Goal: Task Accomplishment & Management: Manage account settings

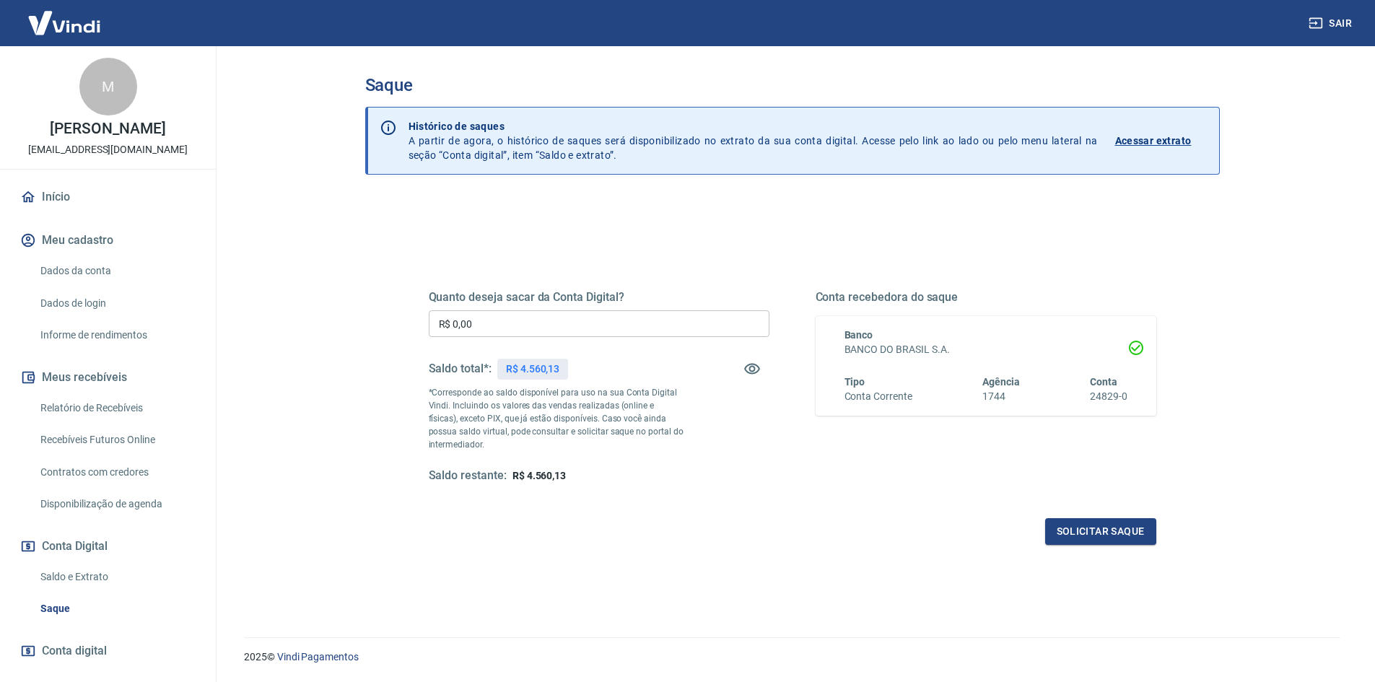
click at [537, 304] on h5 "Quanto deseja sacar da Conta Digital?" at bounding box center [599, 297] width 341 height 14
click at [550, 310] on div "Quanto deseja sacar da Conta Digital? R$ 0,00 ​ Saldo total*: R$ 4.560,13 *Corr…" at bounding box center [599, 386] width 341 height 193
click at [561, 318] on input "R$ 0,00" at bounding box center [599, 323] width 341 height 27
type input "R$ 4.560,00"
click at [1078, 546] on div "Quanto deseja sacar da Conta Digital? R$ 4.560,00 ​ Saldo total*: R$ 4.560,13 *…" at bounding box center [792, 395] width 762 height 336
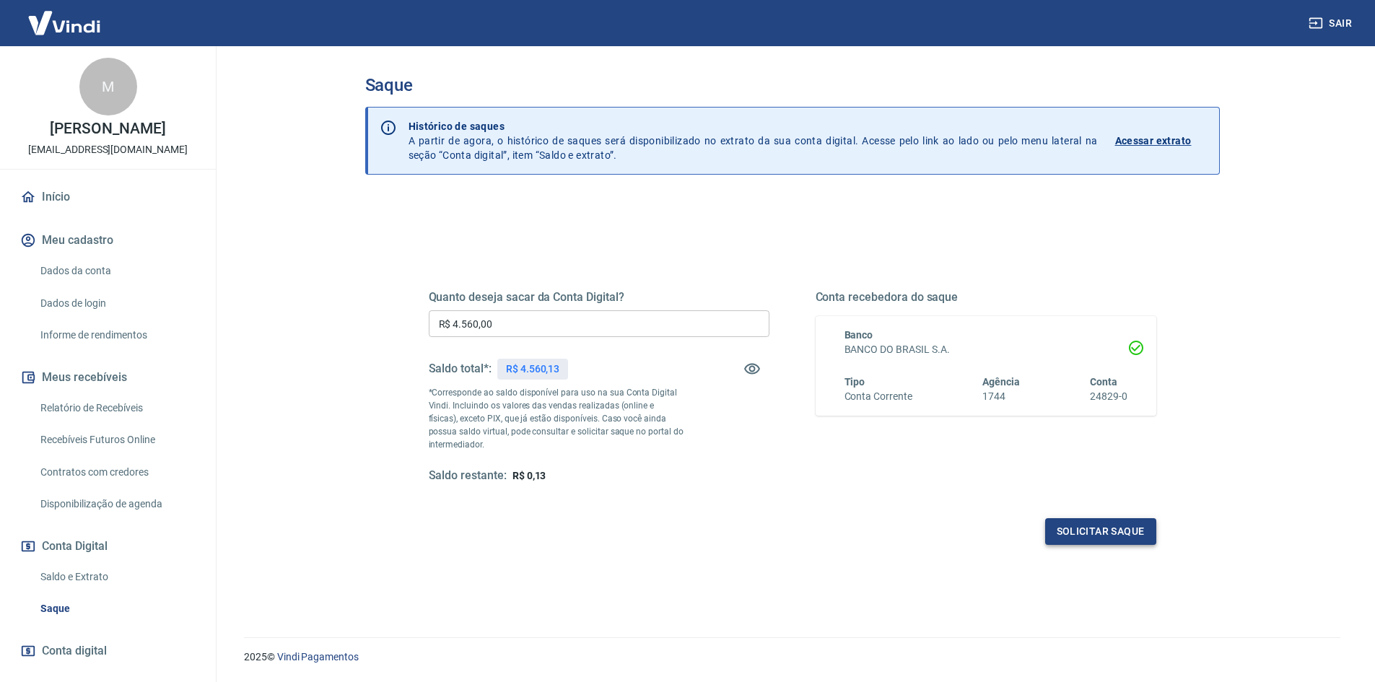
click at [1077, 544] on button "Solicitar saque" at bounding box center [1100, 531] width 111 height 27
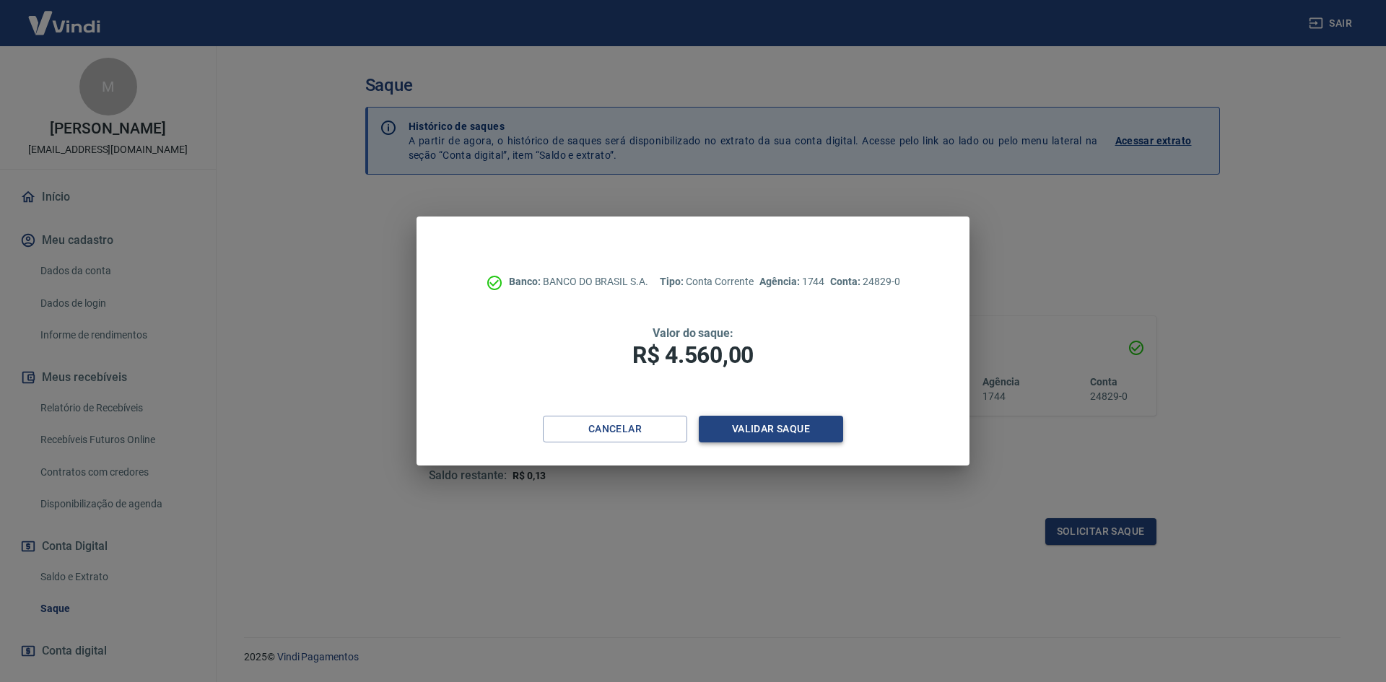
click at [810, 427] on button "Validar saque" at bounding box center [771, 429] width 144 height 27
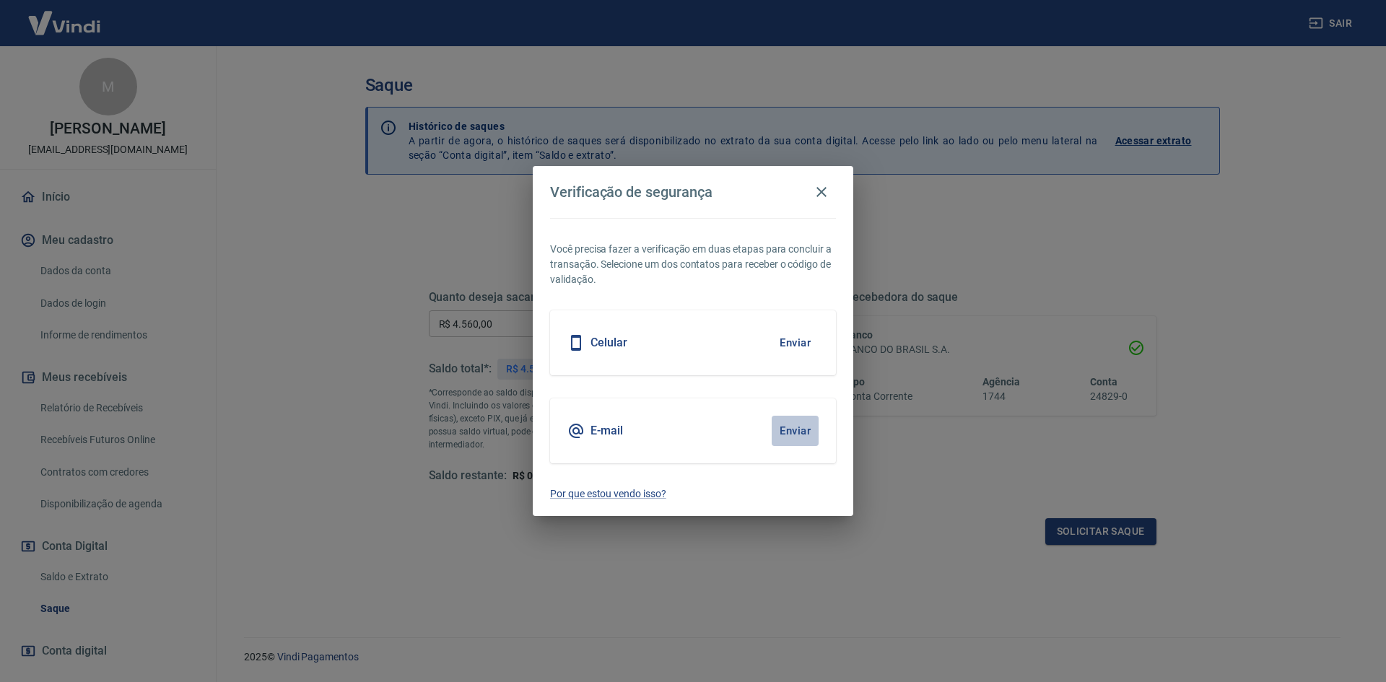
click at [800, 440] on button "Enviar" at bounding box center [795, 431] width 47 height 30
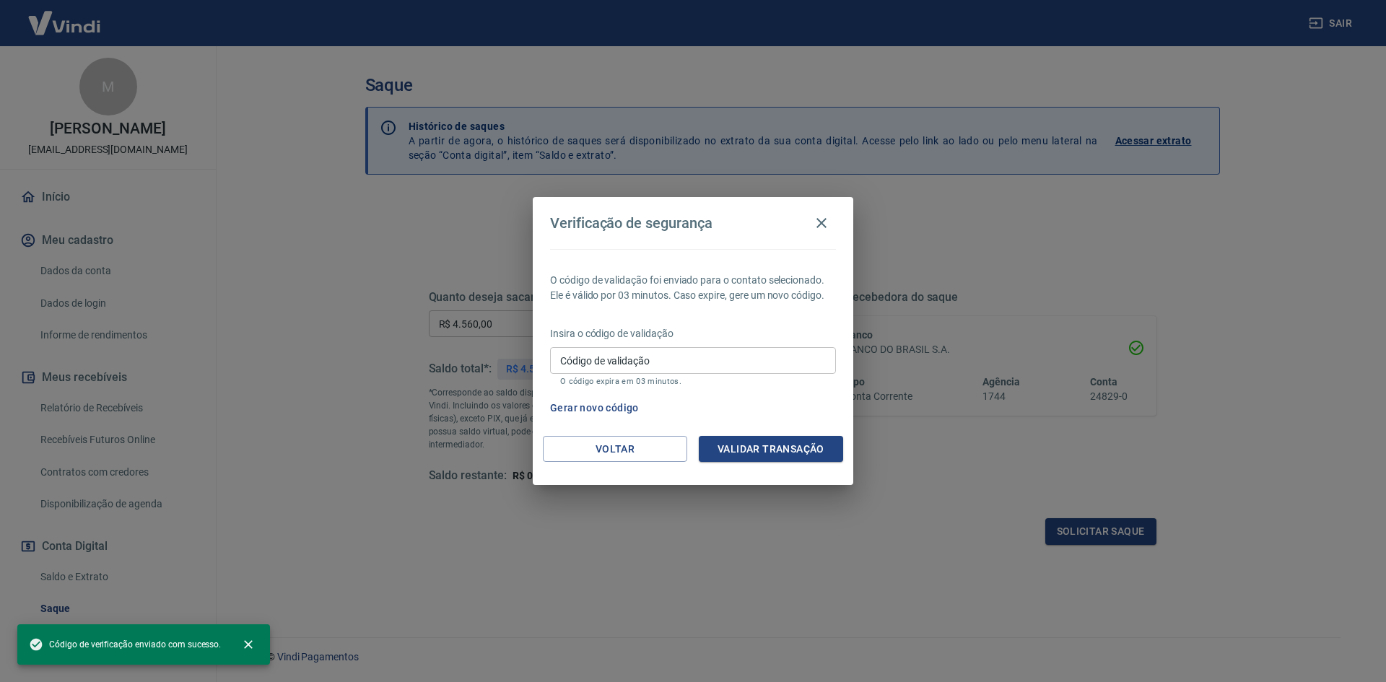
click at [718, 342] on div "Insira o código de validação Código de validação Código de validação O código e…" at bounding box center [693, 357] width 286 height 63
click at [722, 352] on input "Código de validação" at bounding box center [693, 360] width 286 height 27
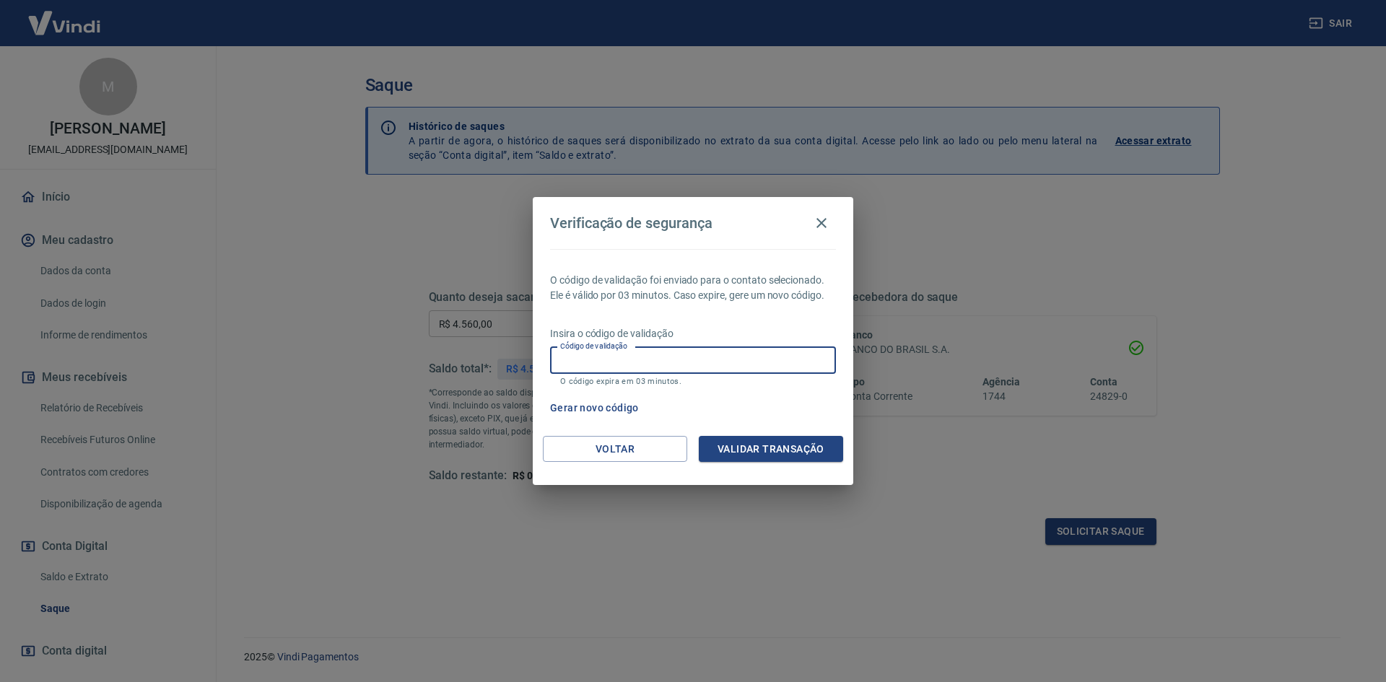
click at [723, 353] on input "Código de validação" at bounding box center [693, 360] width 286 height 27
paste input "855378"
type input "855378"
click at [814, 446] on button "Validar transação" at bounding box center [771, 449] width 144 height 27
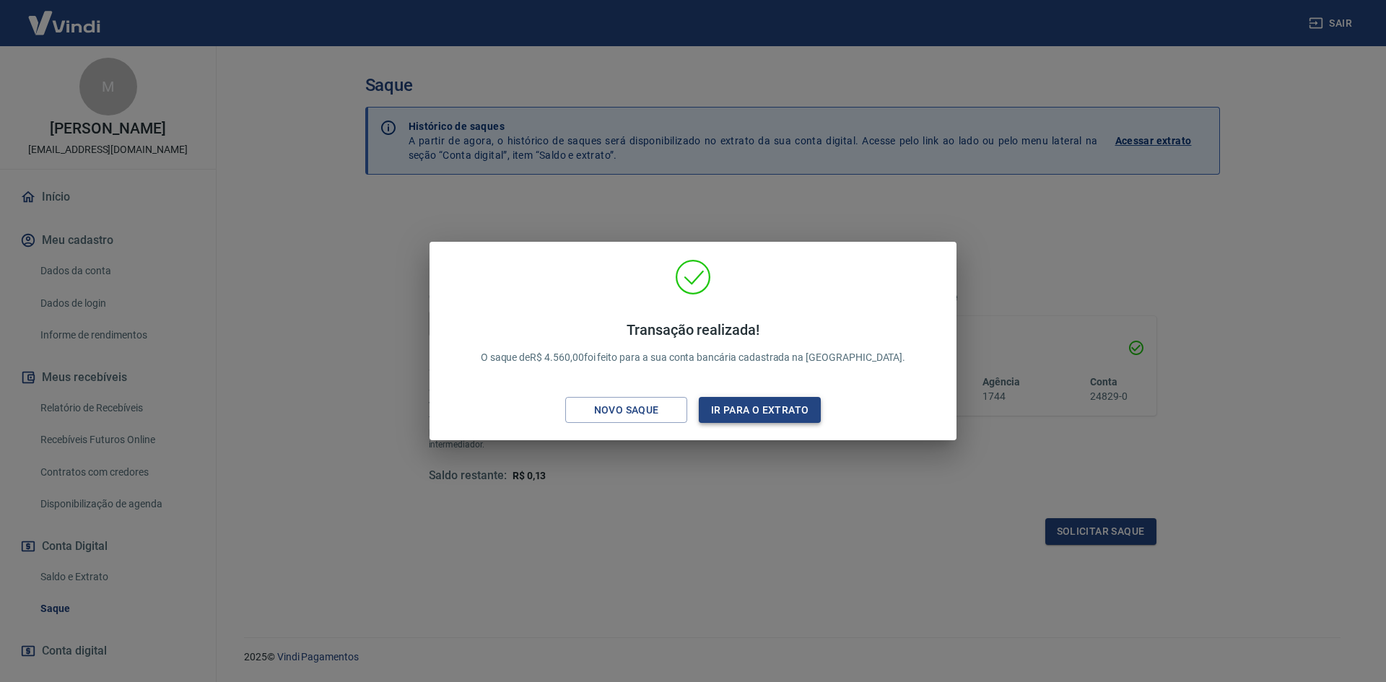
click at [714, 410] on button "Ir para o extrato" at bounding box center [760, 410] width 122 height 27
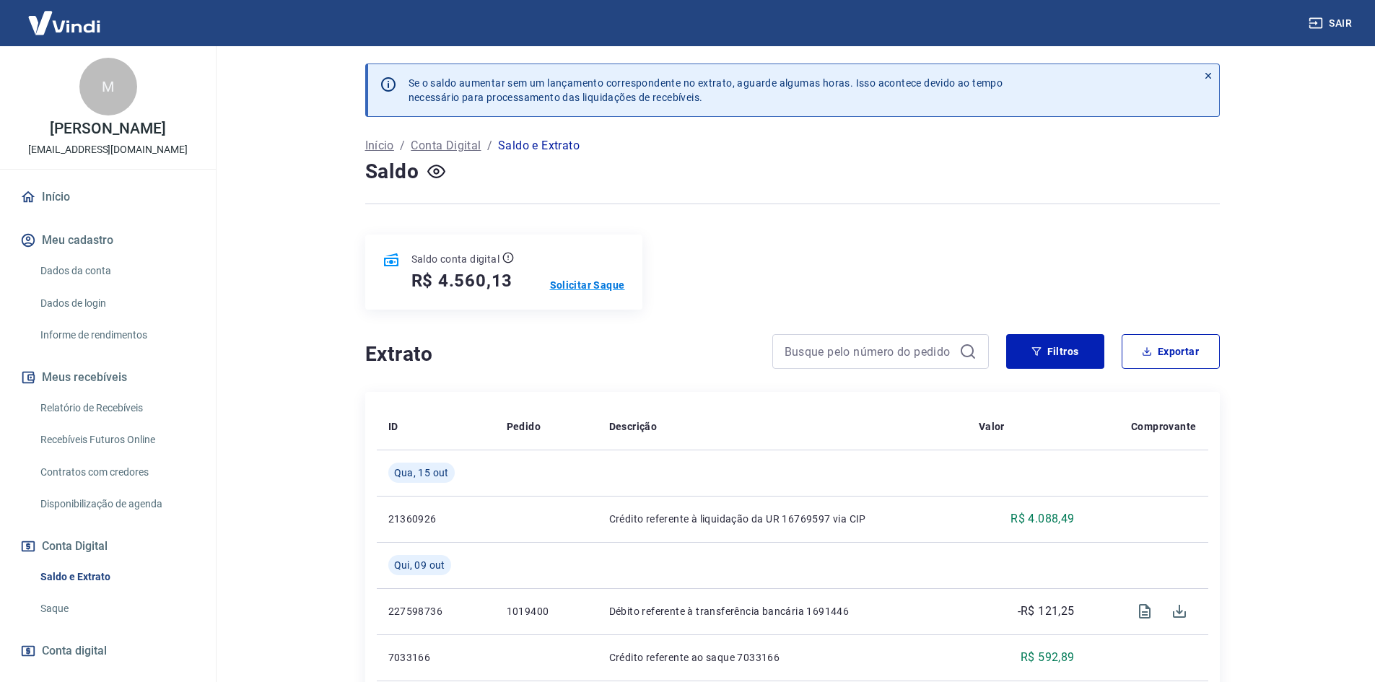
click at [574, 284] on p "Solicitar Saque" at bounding box center [587, 285] width 75 height 14
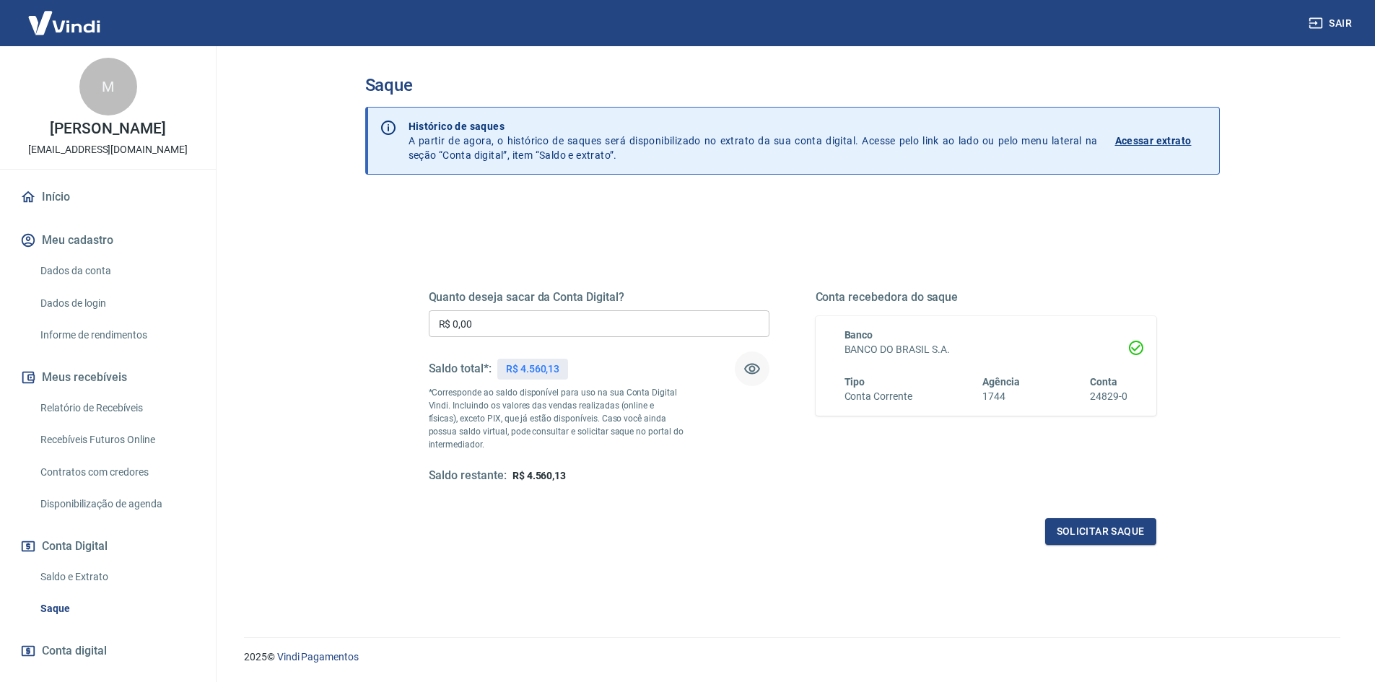
click at [754, 365] on icon "button" at bounding box center [752, 369] width 16 height 11
click at [754, 365] on icon "button" at bounding box center [752, 369] width 16 height 14
click at [754, 363] on icon "button" at bounding box center [751, 368] width 17 height 17
click at [754, 361] on icon "button" at bounding box center [751, 368] width 17 height 17
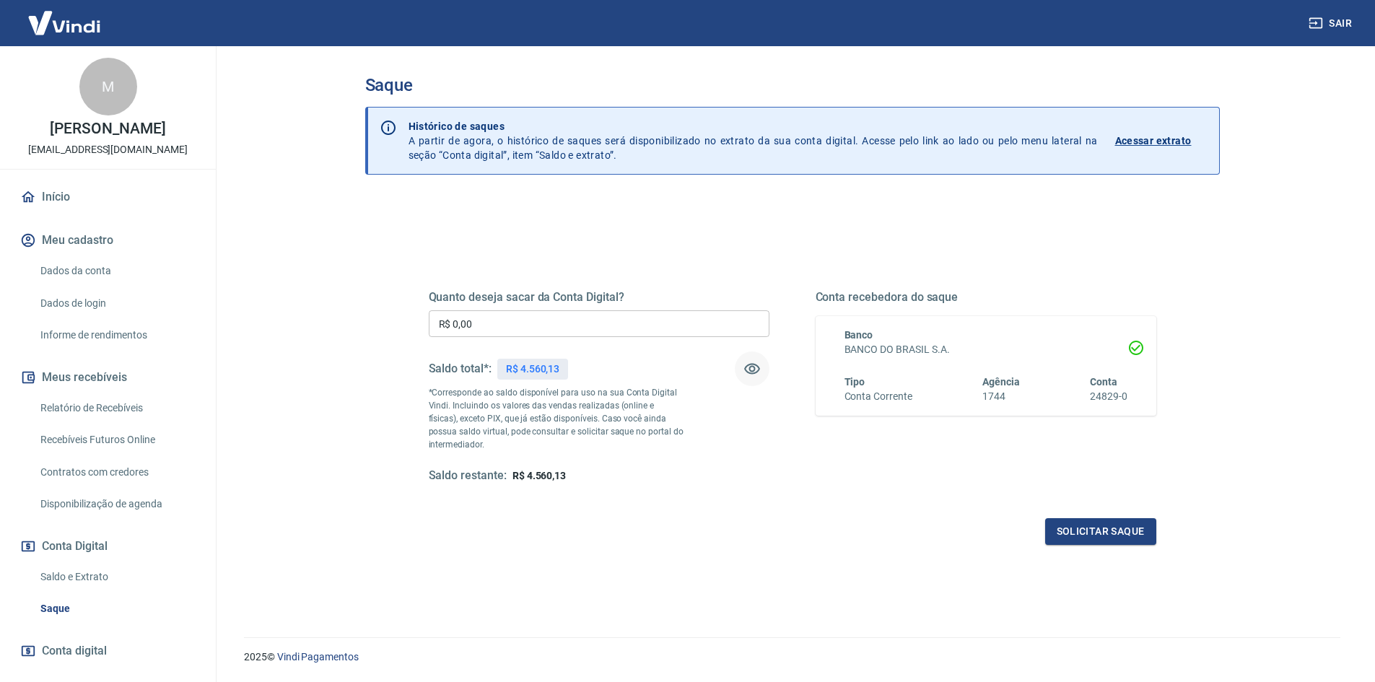
click at [754, 361] on icon "button" at bounding box center [751, 368] width 17 height 17
click at [595, 325] on input "R$ 0,00" at bounding box center [599, 323] width 341 height 27
click at [735, 375] on div "Saldo total*: R$ ******" at bounding box center [599, 369] width 341 height 35
click at [759, 366] on icon "button" at bounding box center [751, 368] width 17 height 17
click at [699, 328] on input "R$ 0,00" at bounding box center [599, 323] width 341 height 27
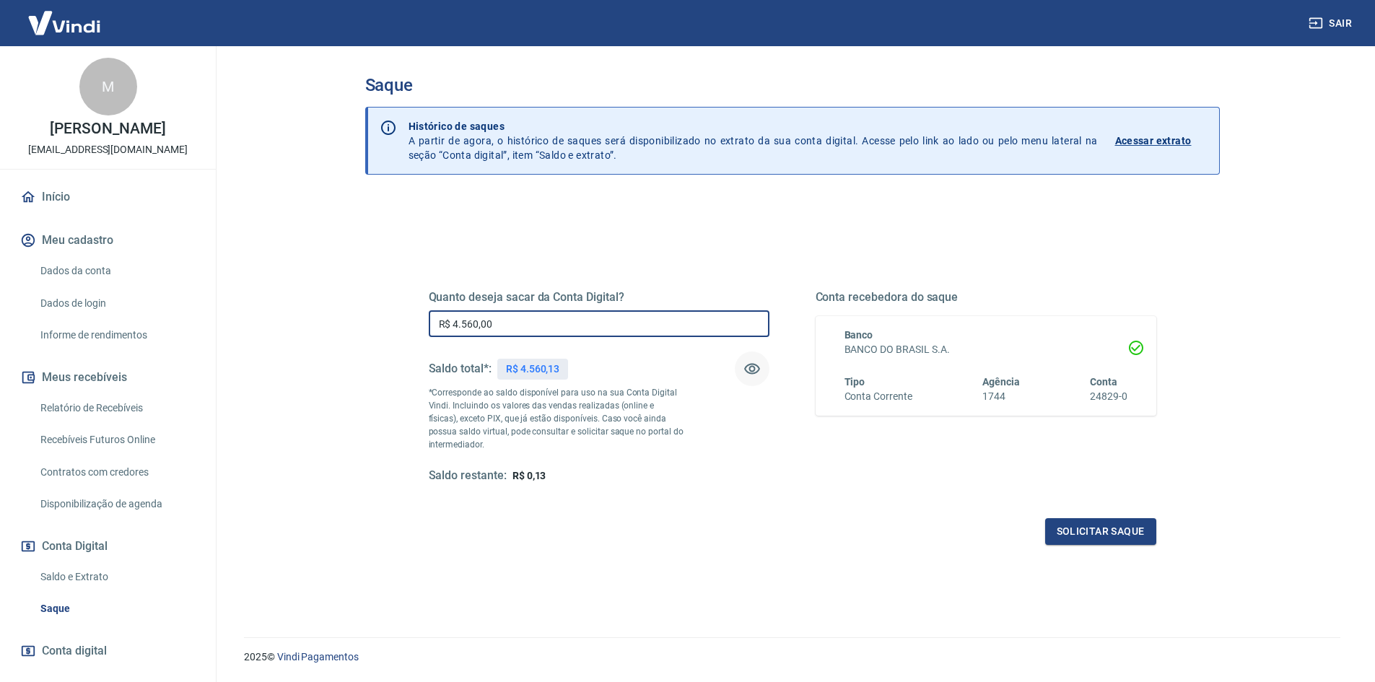
type input "R$ 4.560,00"
click at [1161, 525] on div "Quanto deseja sacar da Conta Digital? R$ 4.560,00 ​ Saldo total*: R$ 4.560,13 *…" at bounding box center [792, 395] width 762 height 336
click at [1136, 522] on button "Solicitar saque" at bounding box center [1100, 531] width 111 height 27
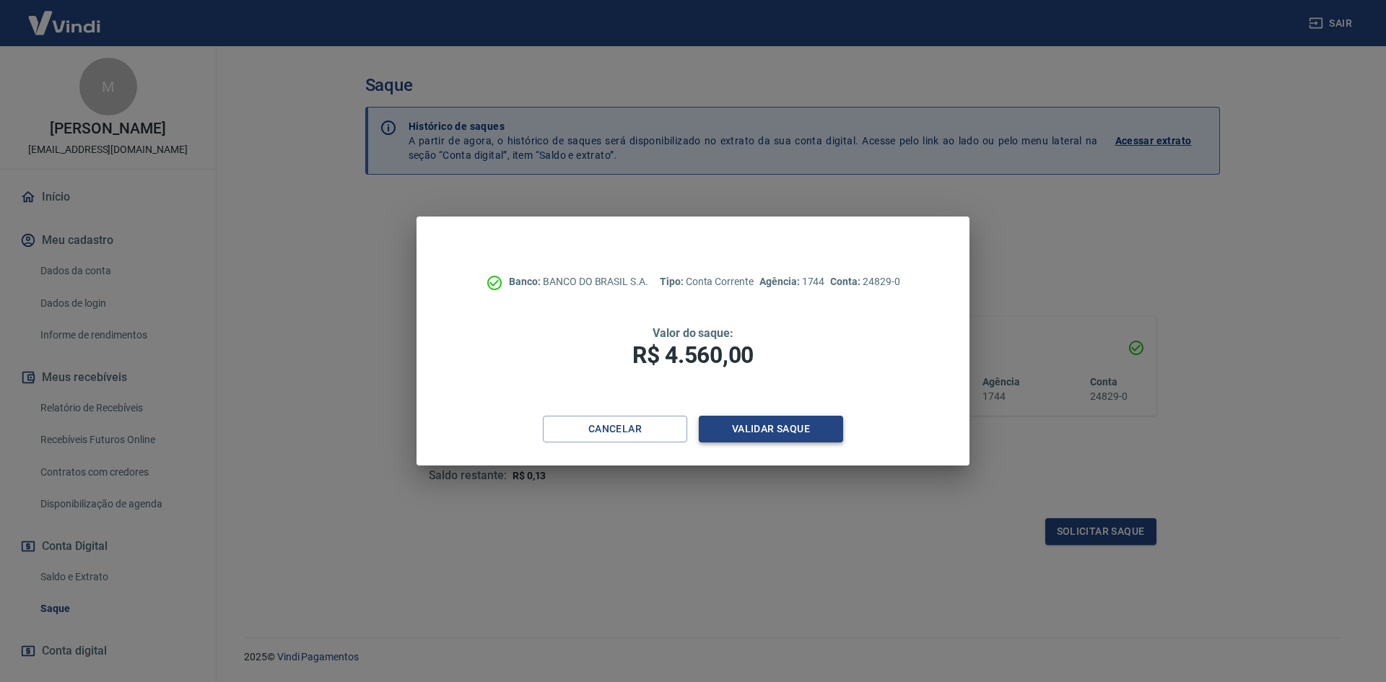
click at [732, 434] on button "Validar saque" at bounding box center [771, 429] width 144 height 27
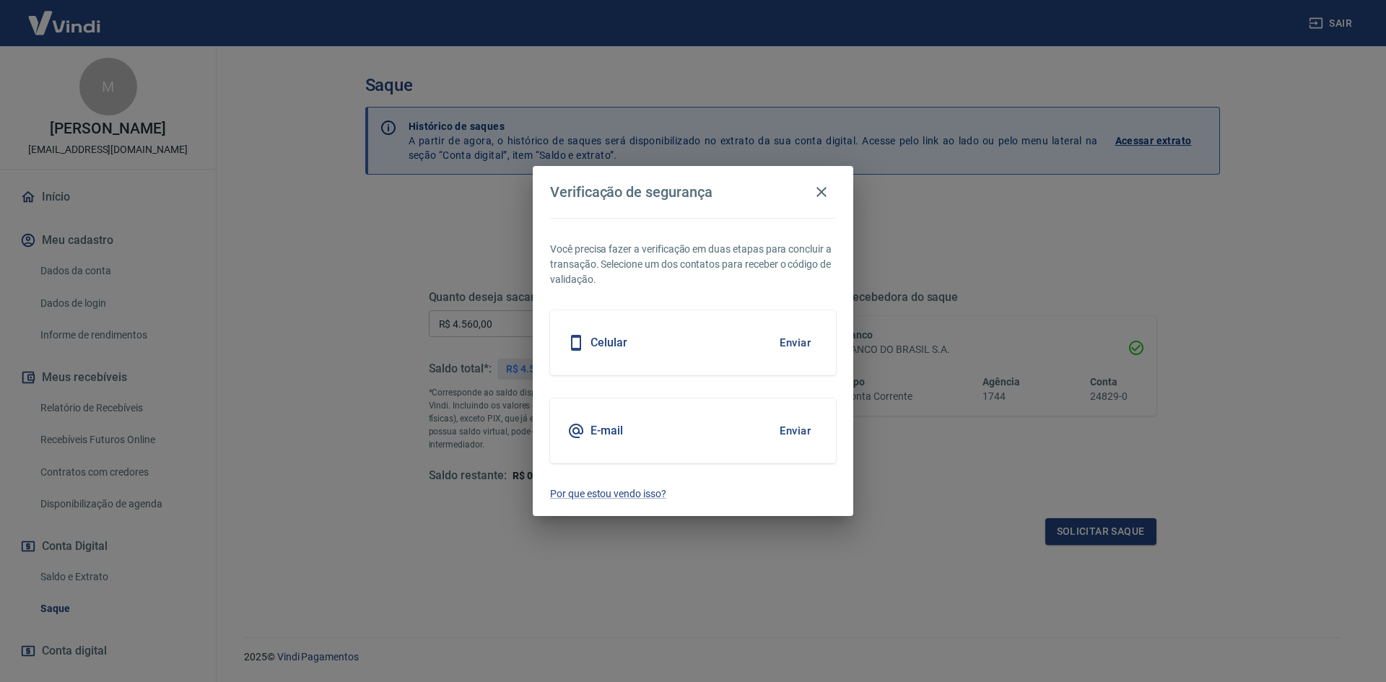
click at [799, 343] on button "Enviar" at bounding box center [795, 343] width 47 height 30
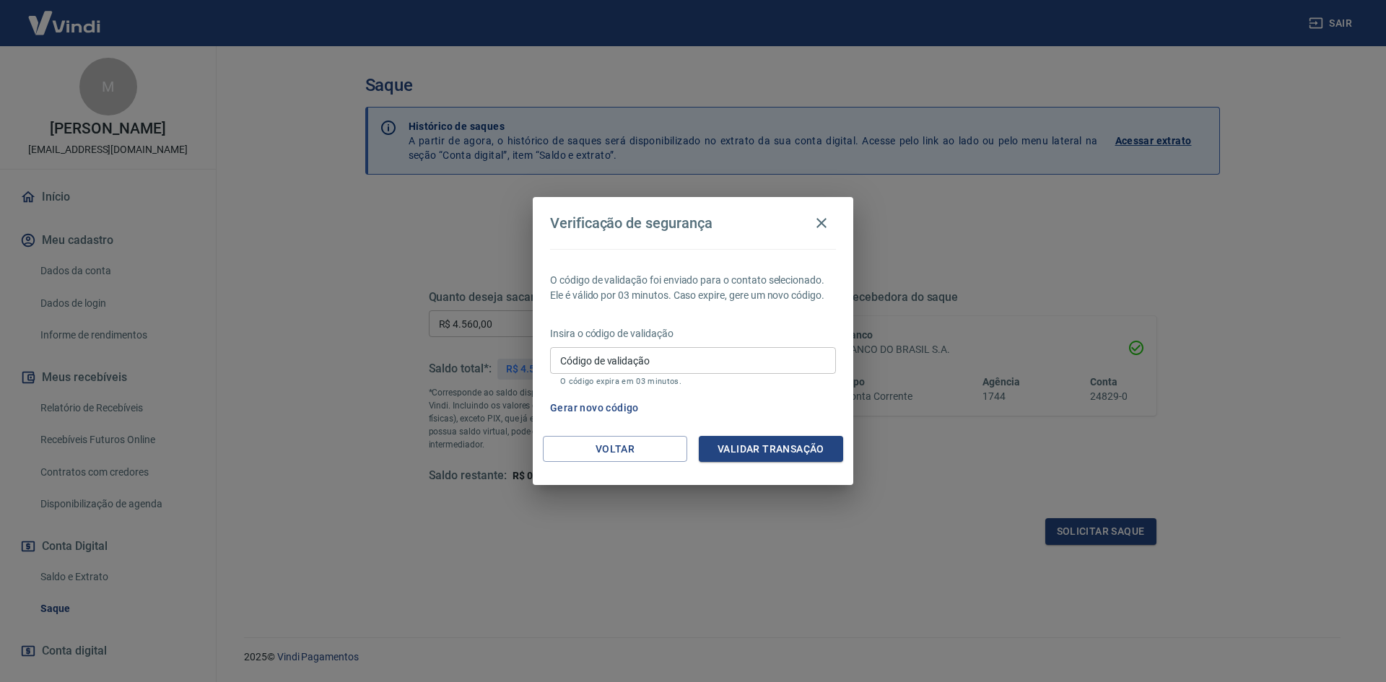
click at [564, 361] on input "Código de validação" at bounding box center [693, 360] width 286 height 27
type input "298359"
click at [741, 455] on button "Validar transação" at bounding box center [771, 449] width 144 height 27
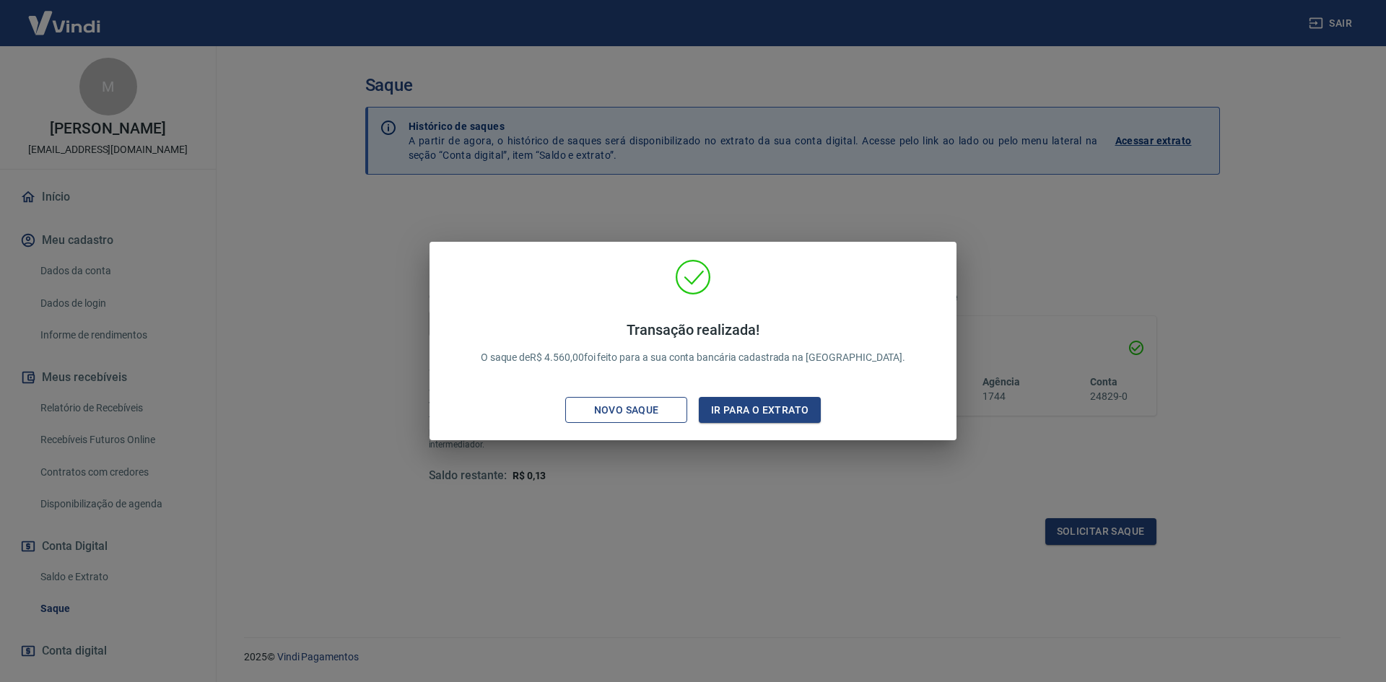
click at [637, 407] on div "Novo saque" at bounding box center [627, 410] width 100 height 18
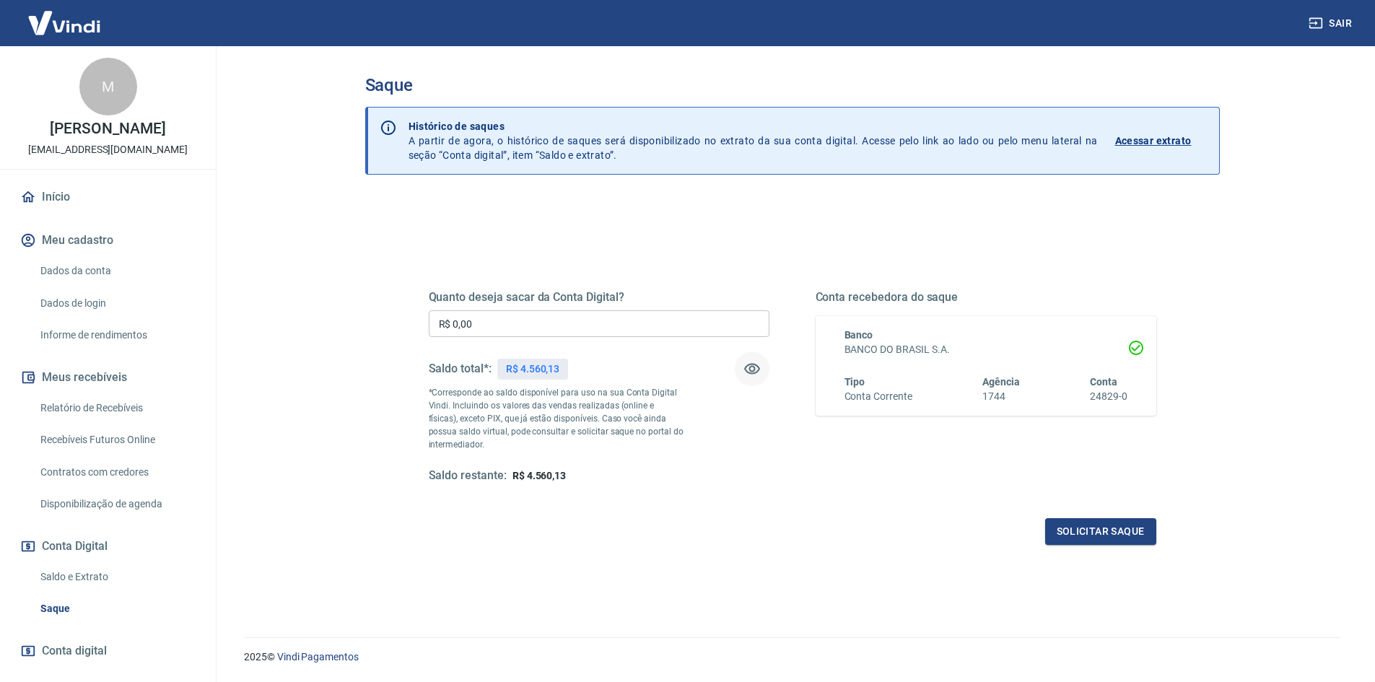
click at [744, 370] on icon "button" at bounding box center [752, 369] width 16 height 11
click at [744, 370] on icon "button" at bounding box center [751, 368] width 17 height 17
click at [744, 369] on icon "button" at bounding box center [752, 369] width 16 height 11
click at [744, 367] on icon "button" at bounding box center [751, 368] width 17 height 17
click at [744, 365] on icon "button" at bounding box center [751, 368] width 17 height 17
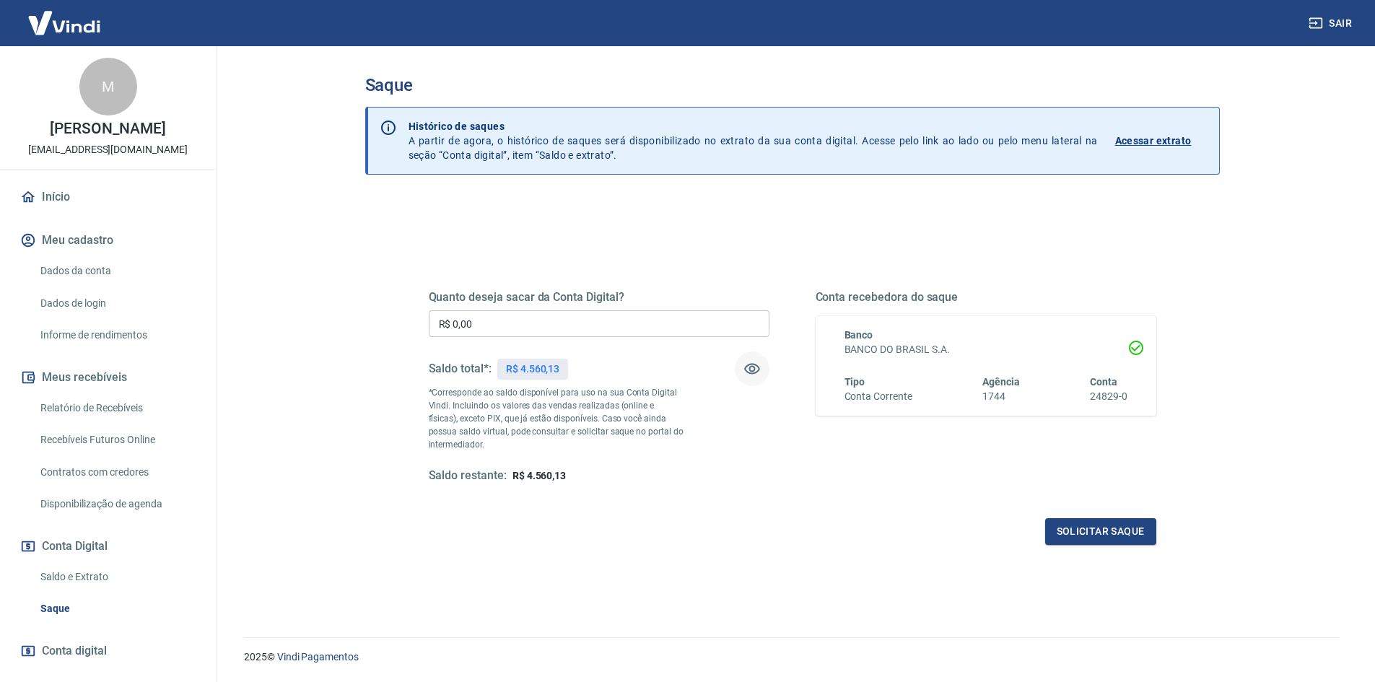
click at [746, 357] on button "button" at bounding box center [752, 369] width 35 height 35
click at [746, 352] on button "button" at bounding box center [752, 369] width 35 height 35
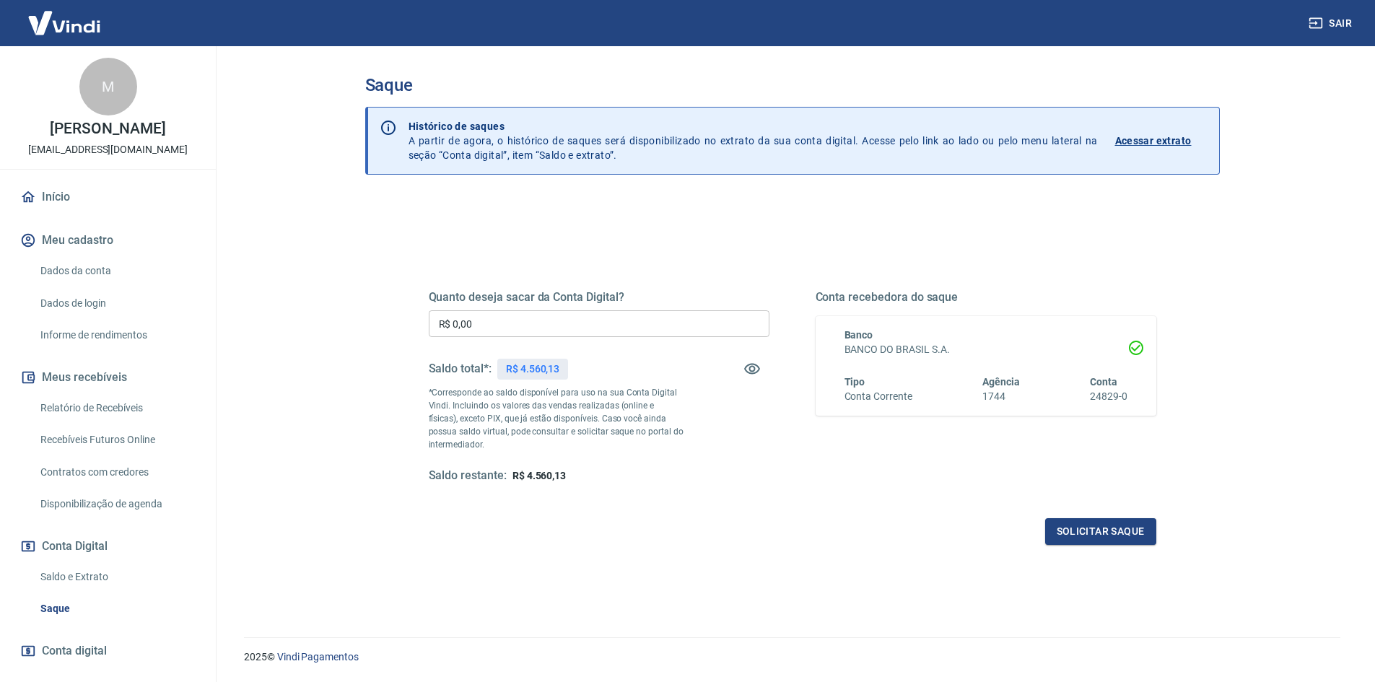
click at [746, 351] on div "Quanto deseja sacar da Conta Digital? R$ 0,00 ​ Saldo total*: R$ 4.560,13 *Corr…" at bounding box center [599, 386] width 341 height 193
click at [746, 351] on div "Quanto deseja sacar da Conta Digital? R$ 0,00 ​ Saldo total*: R$ ****** *Corres…" at bounding box center [599, 386] width 341 height 193
click at [746, 352] on div "Saldo total*: R$ ******" at bounding box center [599, 369] width 341 height 35
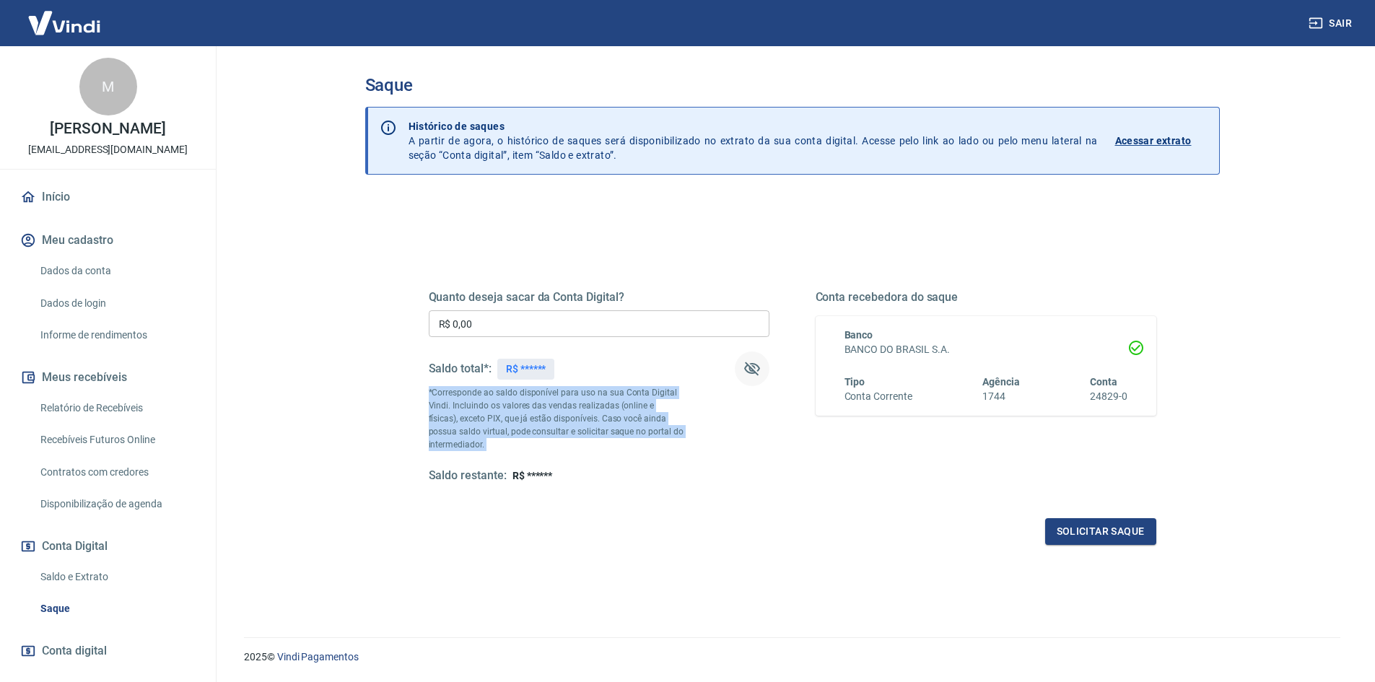
click at [746, 354] on button "button" at bounding box center [752, 369] width 35 height 35
click at [741, 354] on div "Saldo total*: R$ 4.560,13" at bounding box center [599, 369] width 341 height 35
click at [741, 353] on div "Saldo total*: R$ 4.560,13" at bounding box center [599, 369] width 341 height 35
drag, startPoint x: 741, startPoint y: 353, endPoint x: 624, endPoint y: 35, distance: 338.2
click at [741, 352] on div "Saldo total*: R$ 4.560,13" at bounding box center [599, 369] width 341 height 35
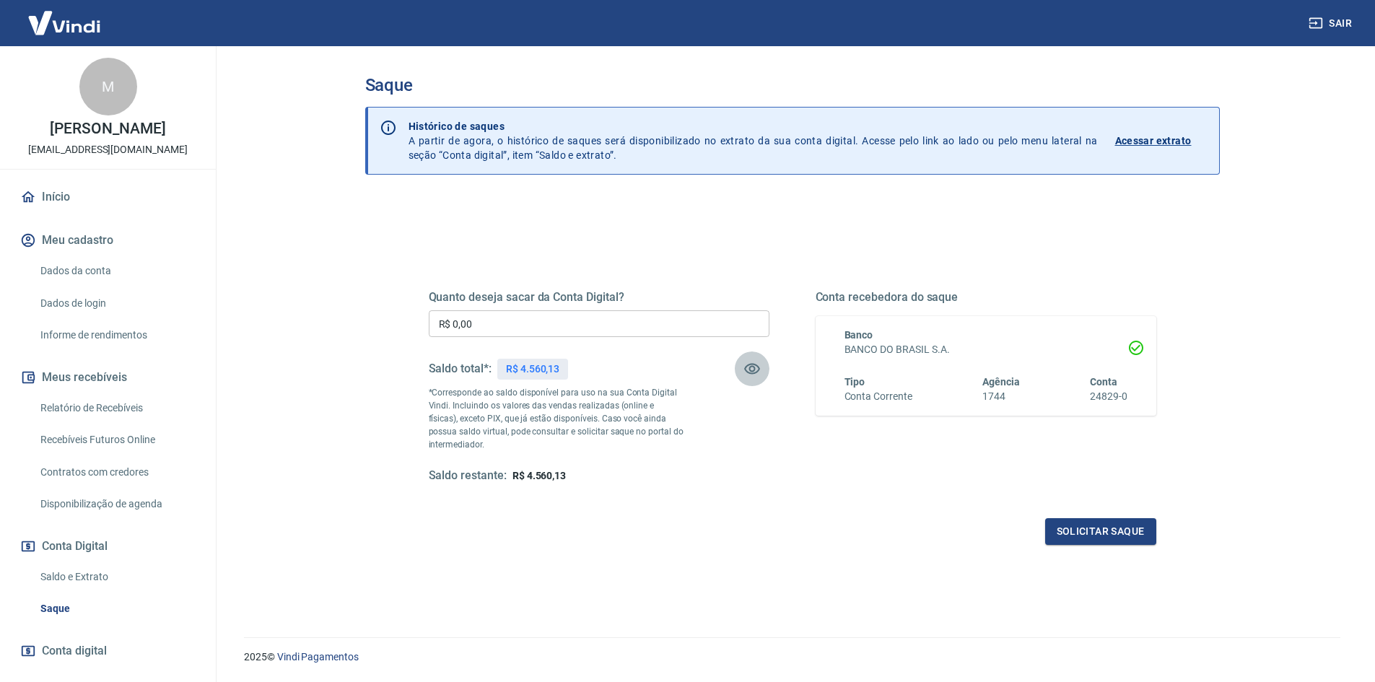
click at [747, 368] on icon "button" at bounding box center [751, 368] width 17 height 17
click at [673, 309] on div "Quanto deseja sacar da Conta Digital? R$ 0,00 ​ Saldo total*: R$ 4.560,13 *Corr…" at bounding box center [599, 386] width 341 height 193
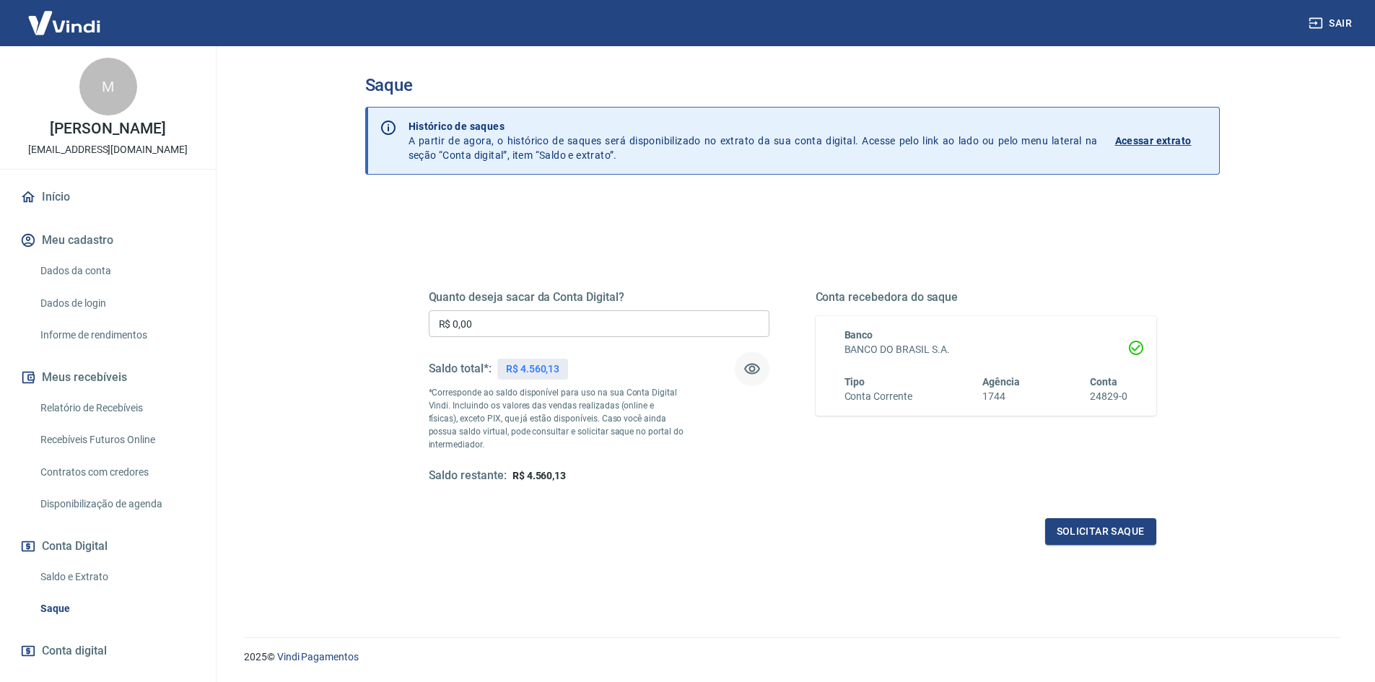
click at [680, 315] on input "R$ 0,00" at bounding box center [599, 323] width 341 height 27
type input "R$ 4.560,00"
click at [1091, 543] on button "Solicitar saque" at bounding box center [1100, 531] width 111 height 27
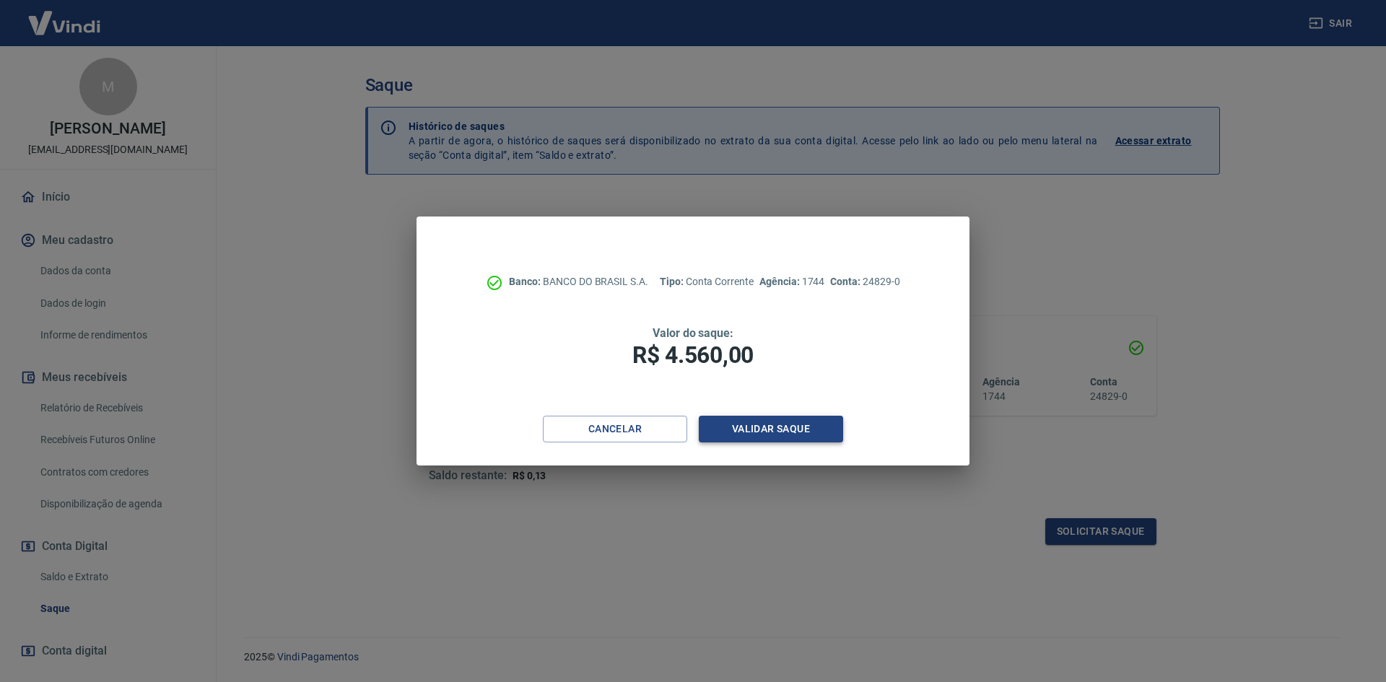
click at [750, 435] on button "Validar saque" at bounding box center [771, 429] width 144 height 27
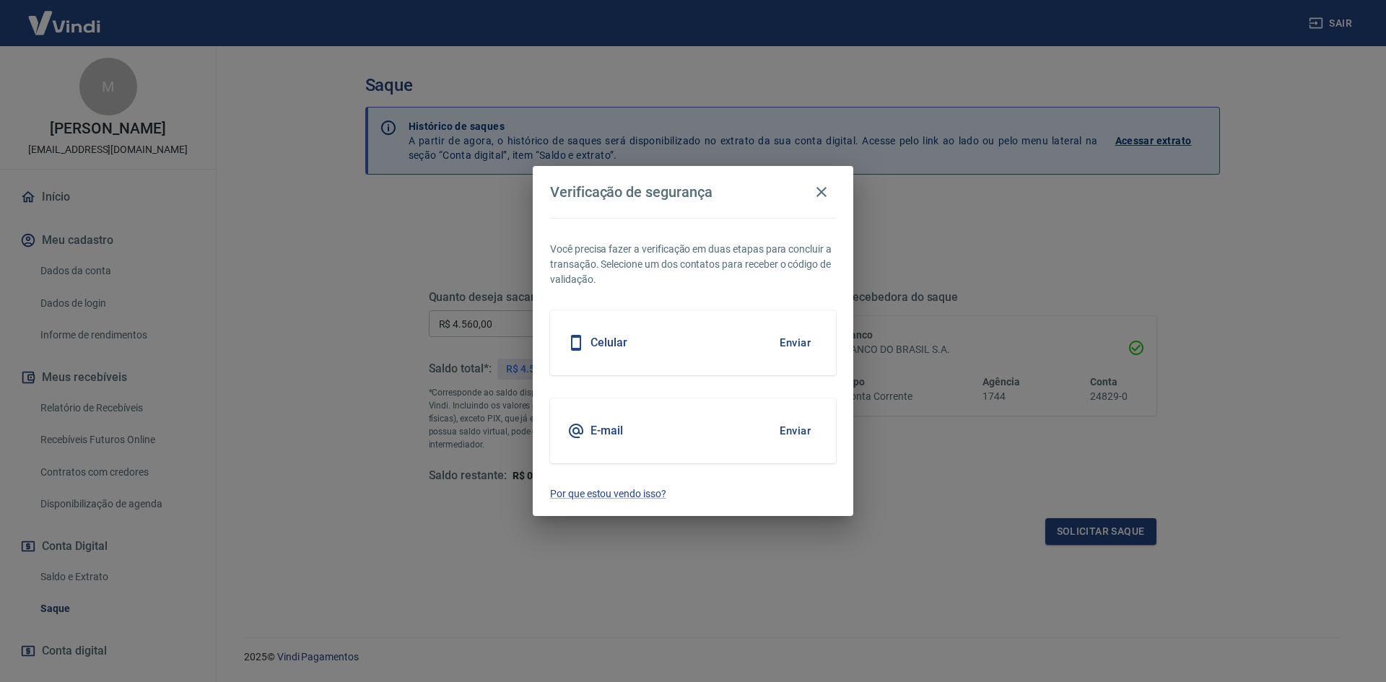
click at [791, 427] on button "Enviar" at bounding box center [795, 431] width 47 height 30
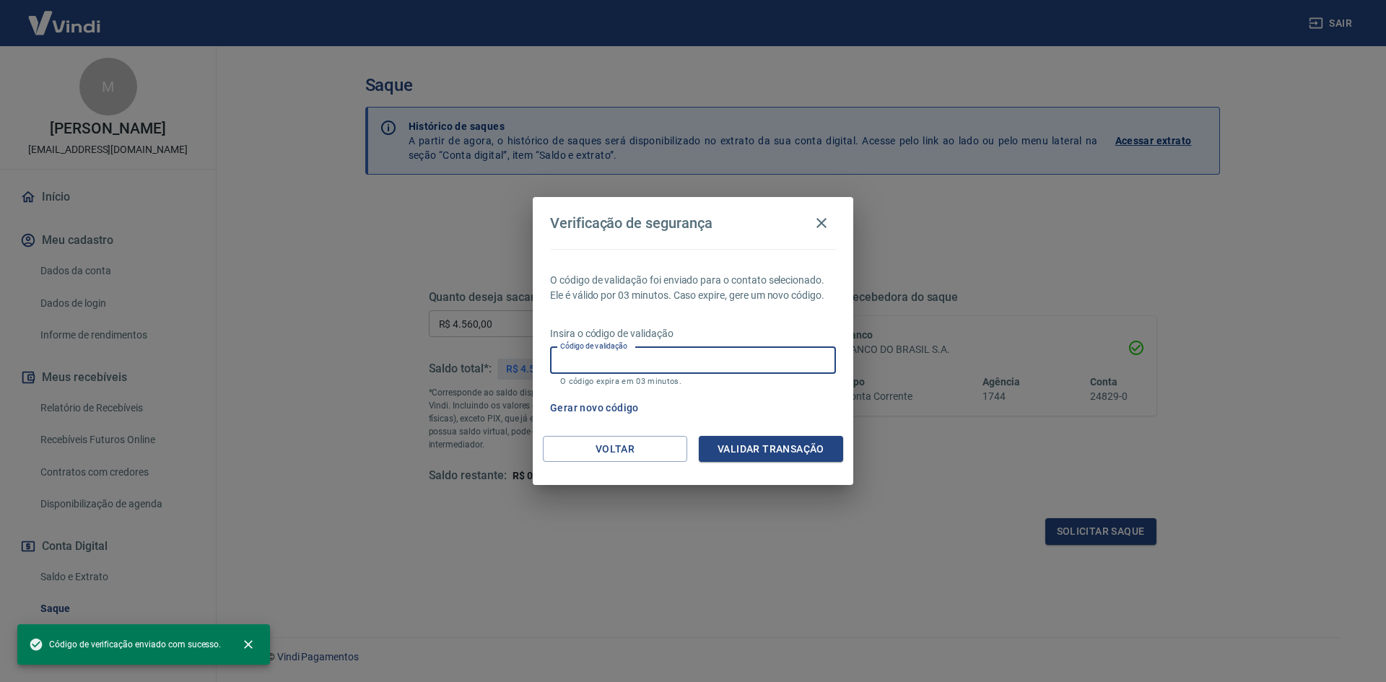
drag, startPoint x: 663, startPoint y: 357, endPoint x: 678, endPoint y: 367, distance: 18.0
click at [663, 357] on input "Código de validação" at bounding box center [693, 360] width 286 height 27
paste input "596617"
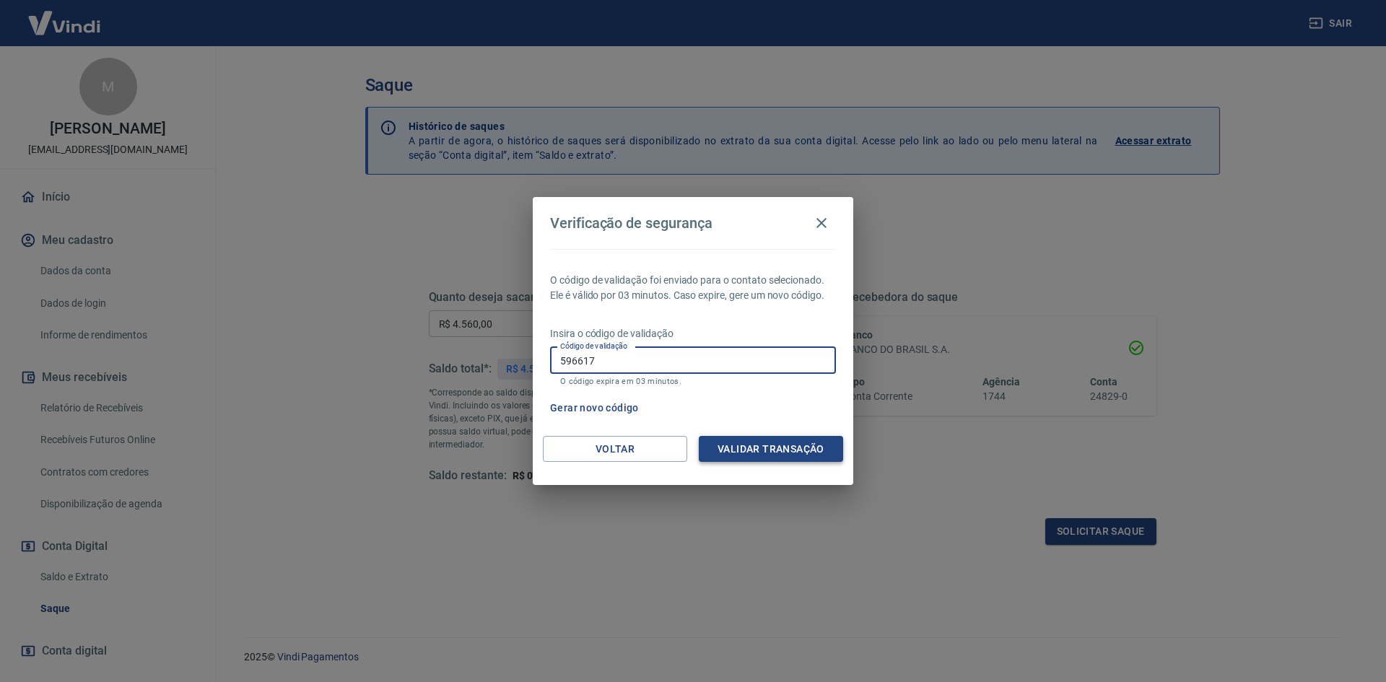
type input "596617"
click at [746, 442] on button "Validar transação" at bounding box center [771, 449] width 144 height 27
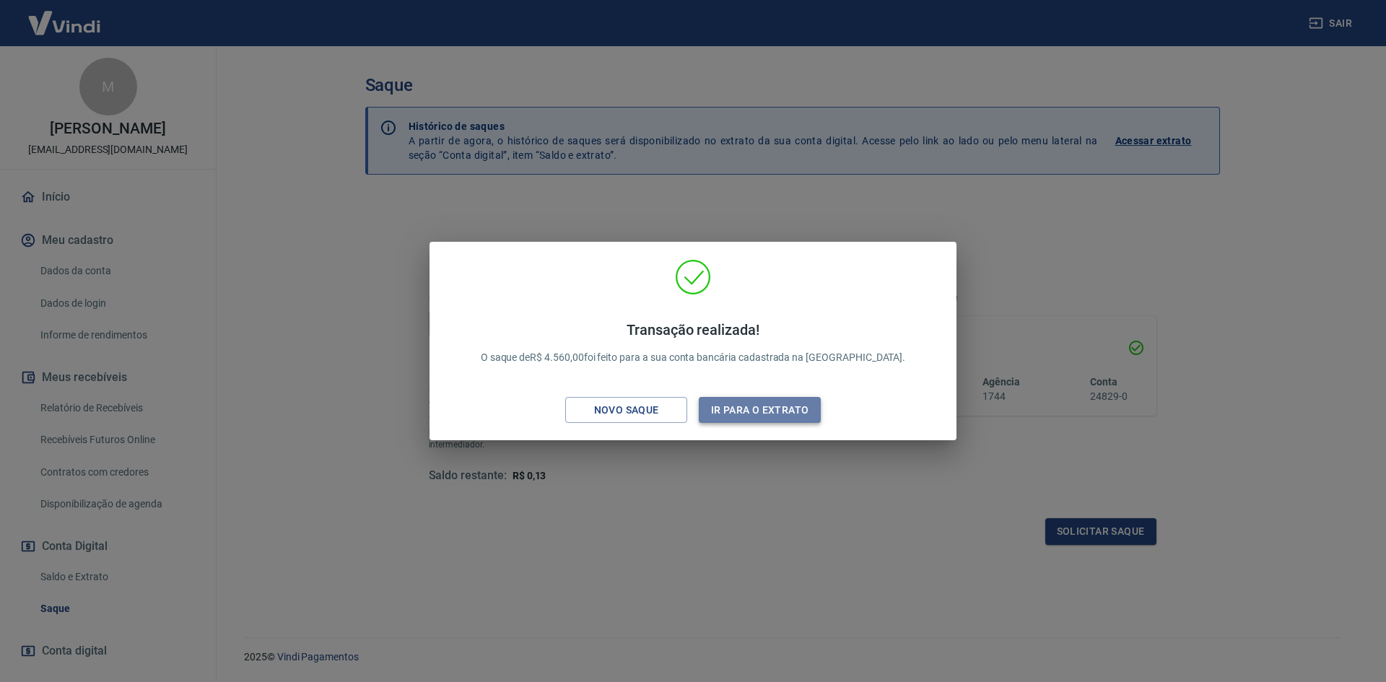
click at [748, 409] on button "Ir para o extrato" at bounding box center [760, 410] width 122 height 27
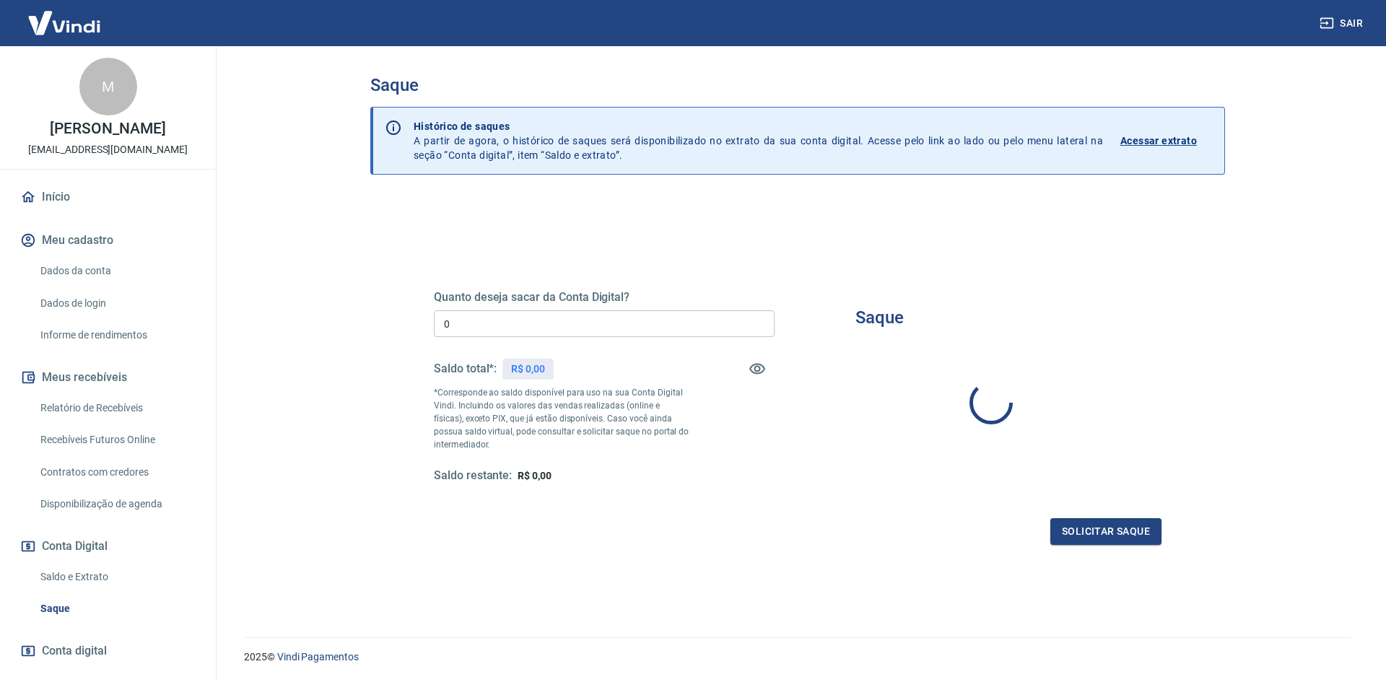
type input "R$ 0,00"
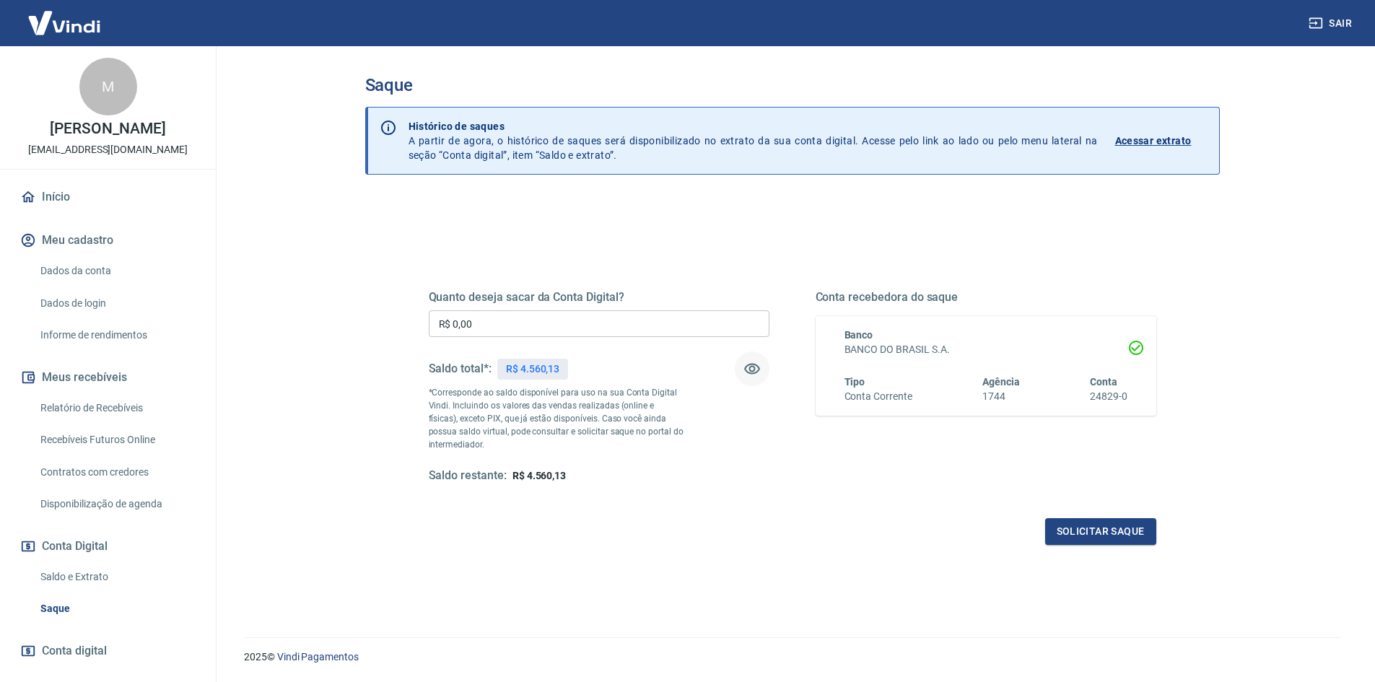
click at [752, 375] on icon "button" at bounding box center [751, 368] width 17 height 17
click at [752, 374] on icon "button" at bounding box center [752, 369] width 16 height 11
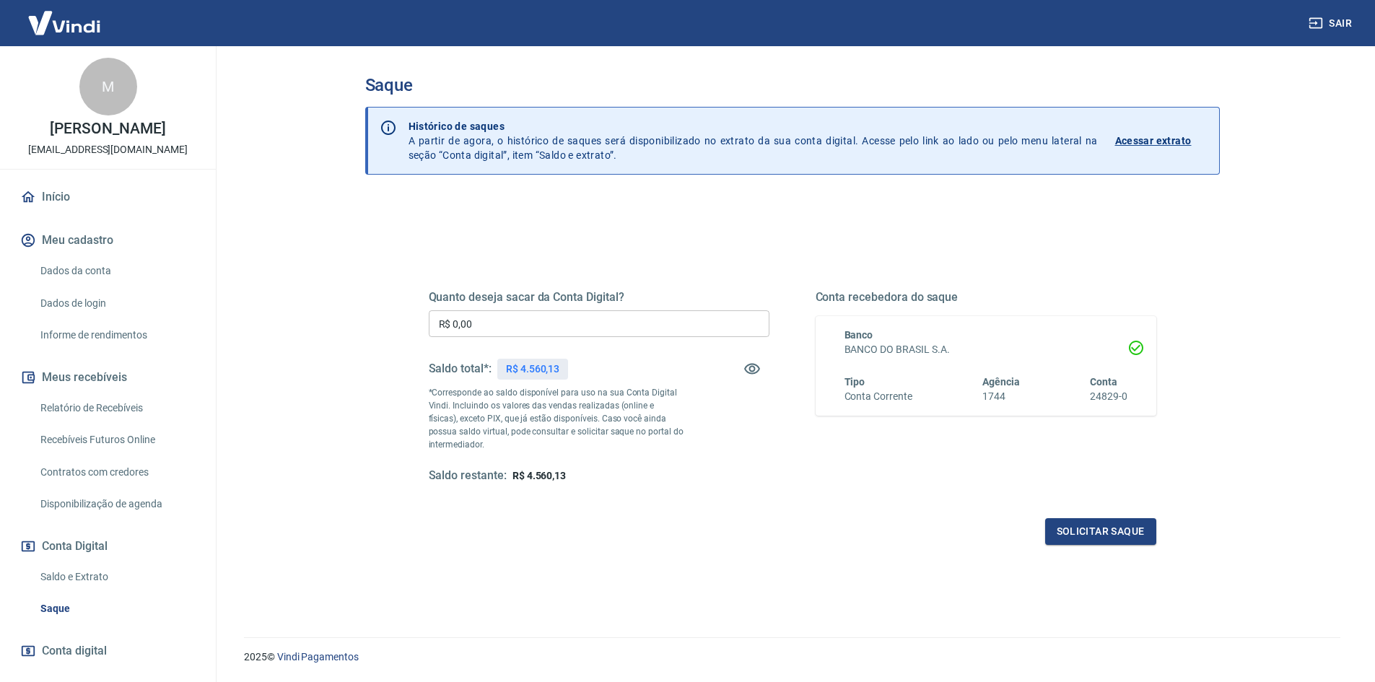
click at [528, 313] on input "R$ 0,00" at bounding box center [599, 323] width 341 height 27
type input "R$ 4.000,00"
click at [1101, 536] on button "Solicitar saque" at bounding box center [1100, 531] width 111 height 27
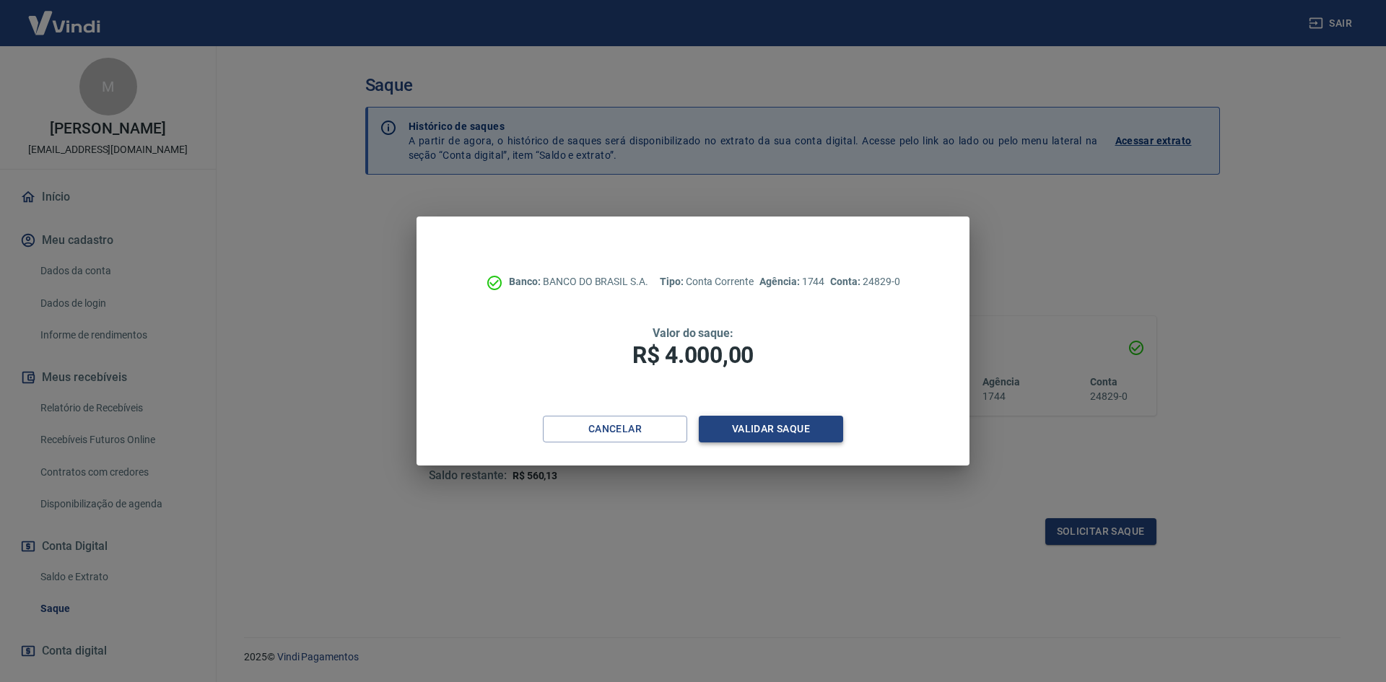
click at [783, 422] on button "Validar saque" at bounding box center [771, 429] width 144 height 27
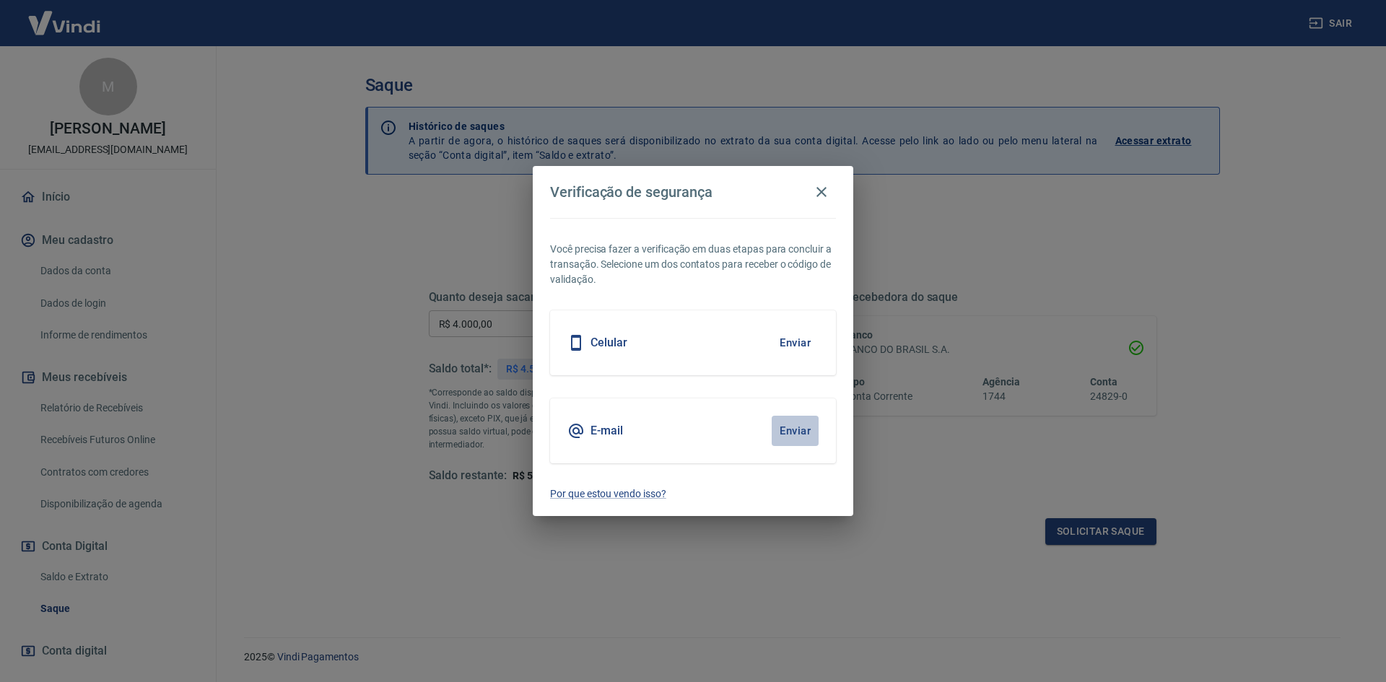
click at [786, 438] on button "Enviar" at bounding box center [795, 431] width 47 height 30
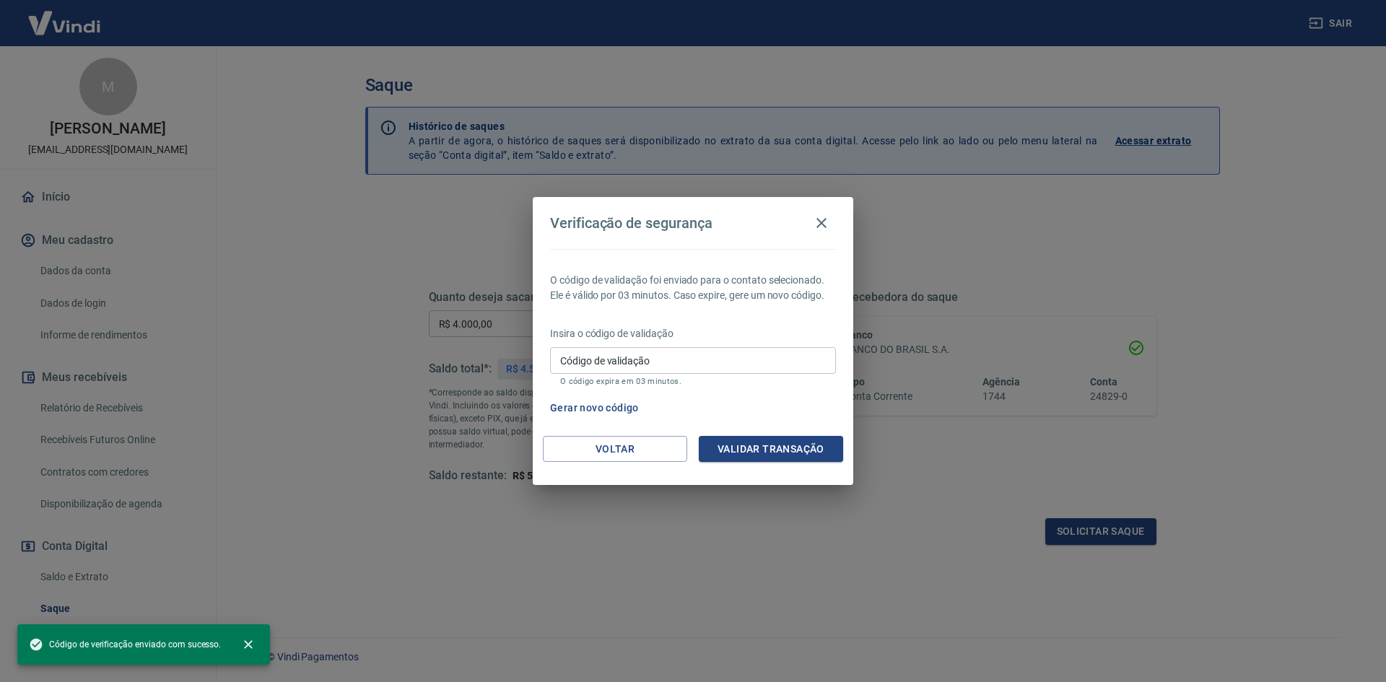
click at [650, 353] on input "Código de validação" at bounding box center [693, 360] width 286 height 27
paste input "645180"
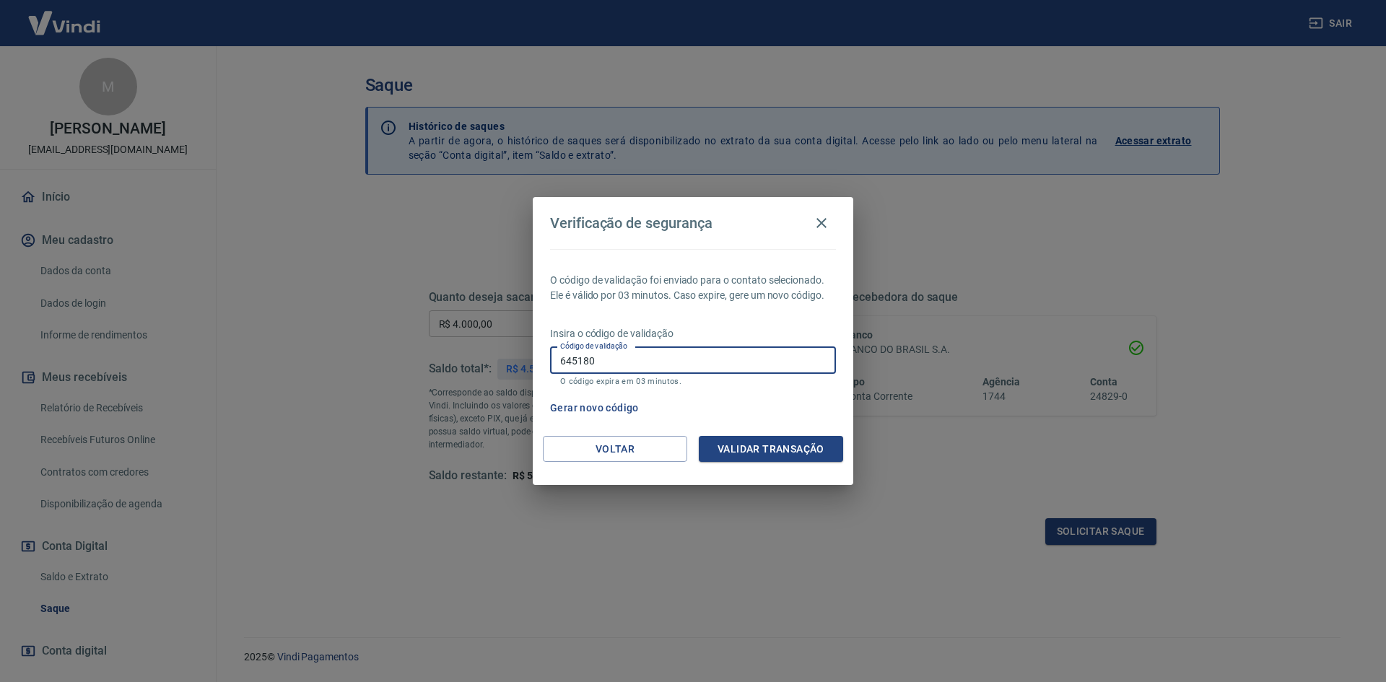
type input "645180"
click at [750, 453] on button "Validar transação" at bounding box center [771, 449] width 144 height 27
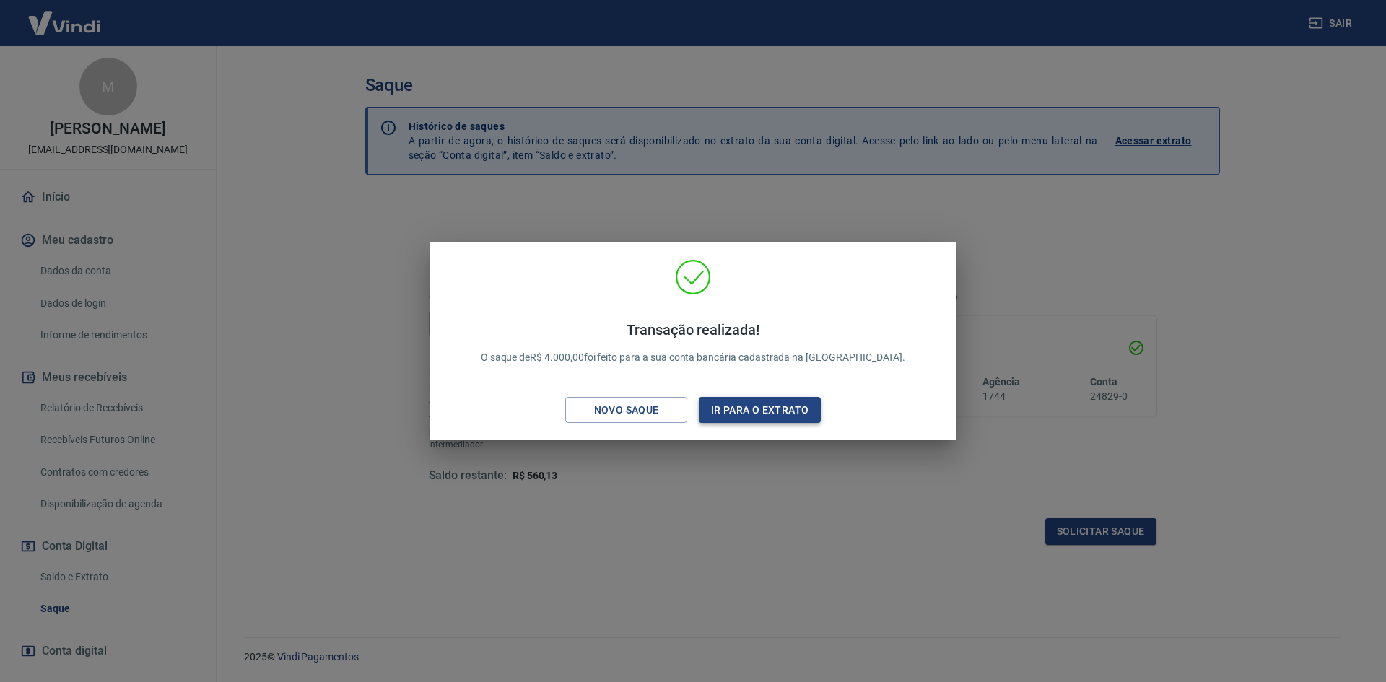
click at [737, 420] on button "Ir para o extrato" at bounding box center [760, 410] width 122 height 27
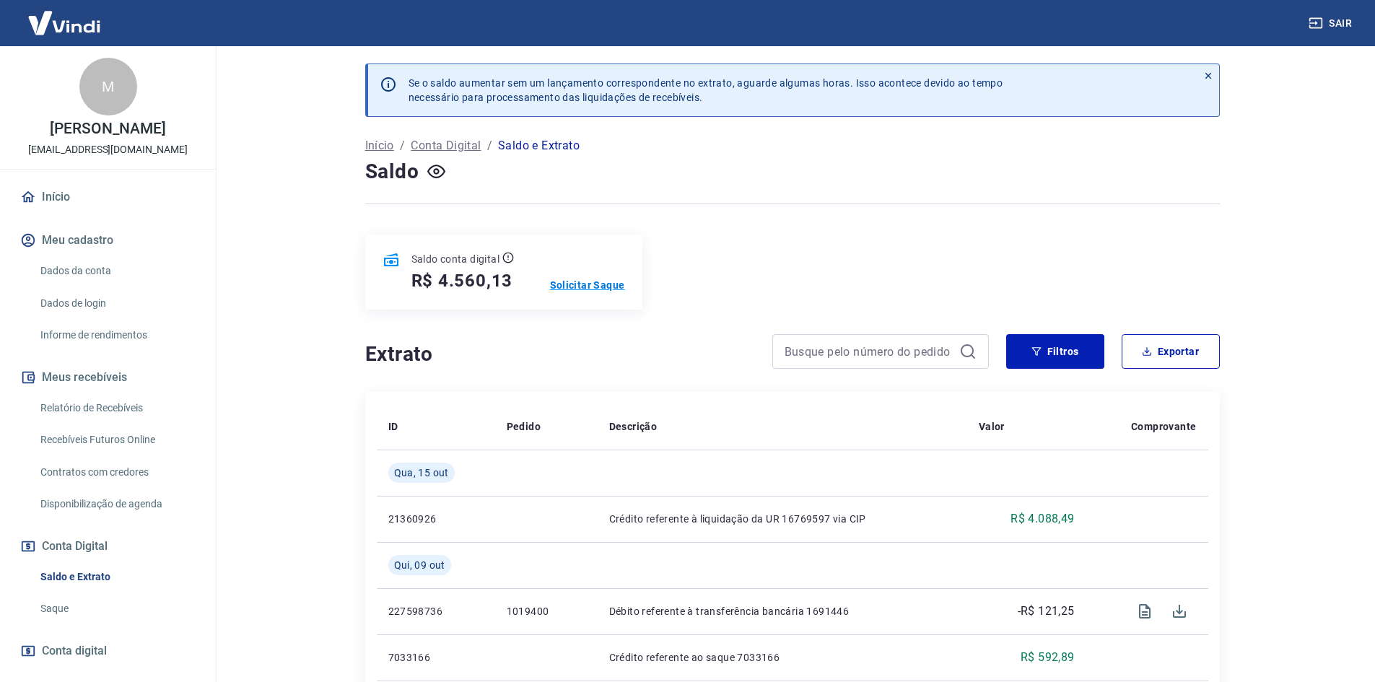
click at [601, 282] on p "Solicitar Saque" at bounding box center [587, 285] width 75 height 14
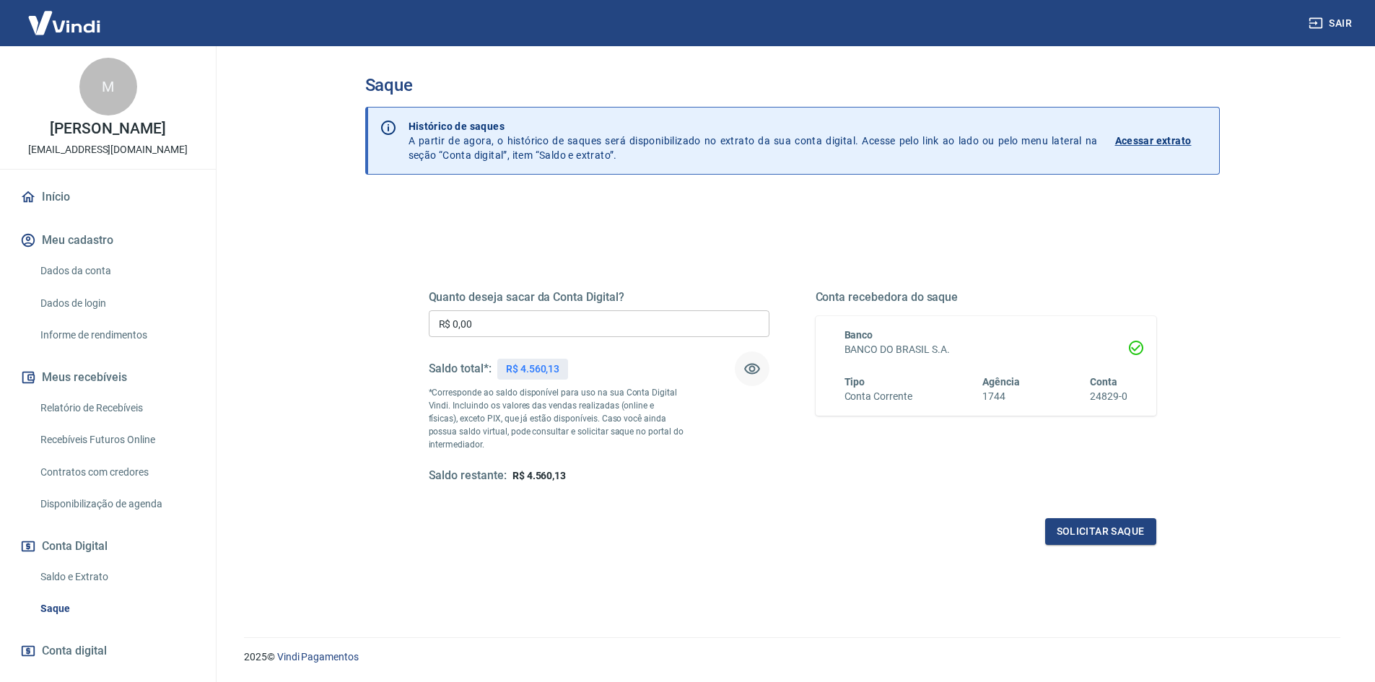
click at [749, 367] on icon "button" at bounding box center [752, 369] width 16 height 11
click at [749, 367] on icon "button" at bounding box center [752, 369] width 16 height 14
click at [749, 367] on icon "button" at bounding box center [752, 369] width 16 height 11
